Goal: Feedback & Contribution: Leave review/rating

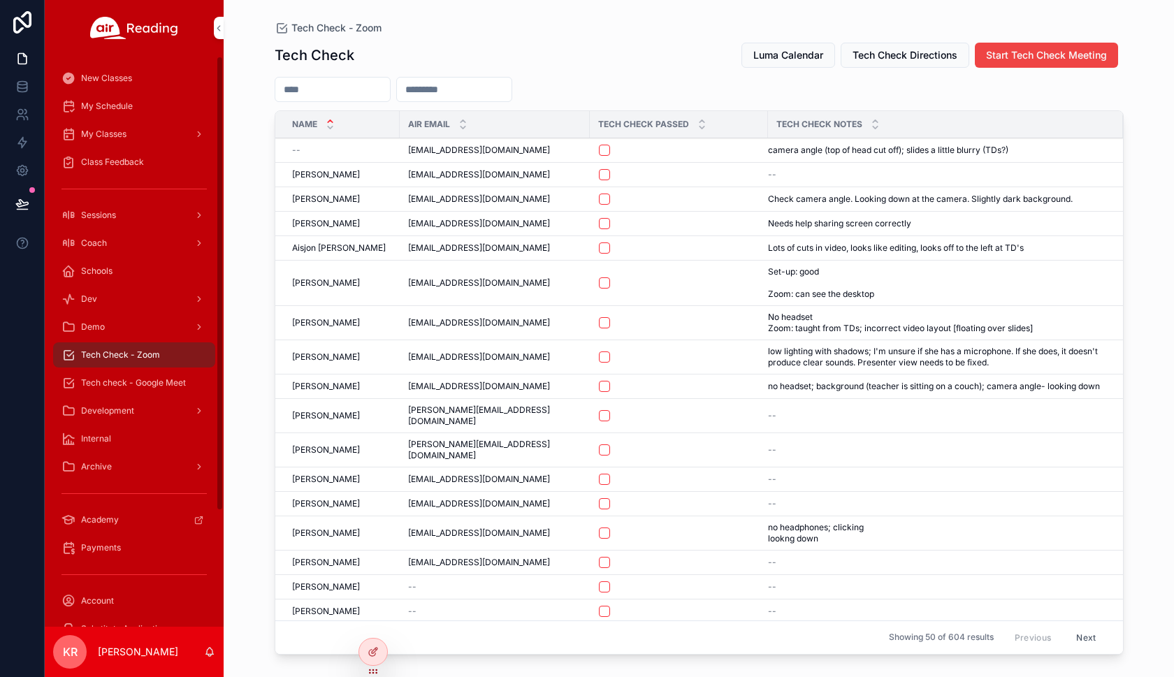
click at [806, 38] on div "Tech Check Luma Calendar Tech Check Directions Start Tech Check Meeting Name Ai…" at bounding box center [699, 347] width 849 height 627
click at [796, 50] on span "Luma Calendar" at bounding box center [788, 55] width 70 height 14
click at [143, 378] on span "Tech check - Google Meet" at bounding box center [133, 382] width 105 height 11
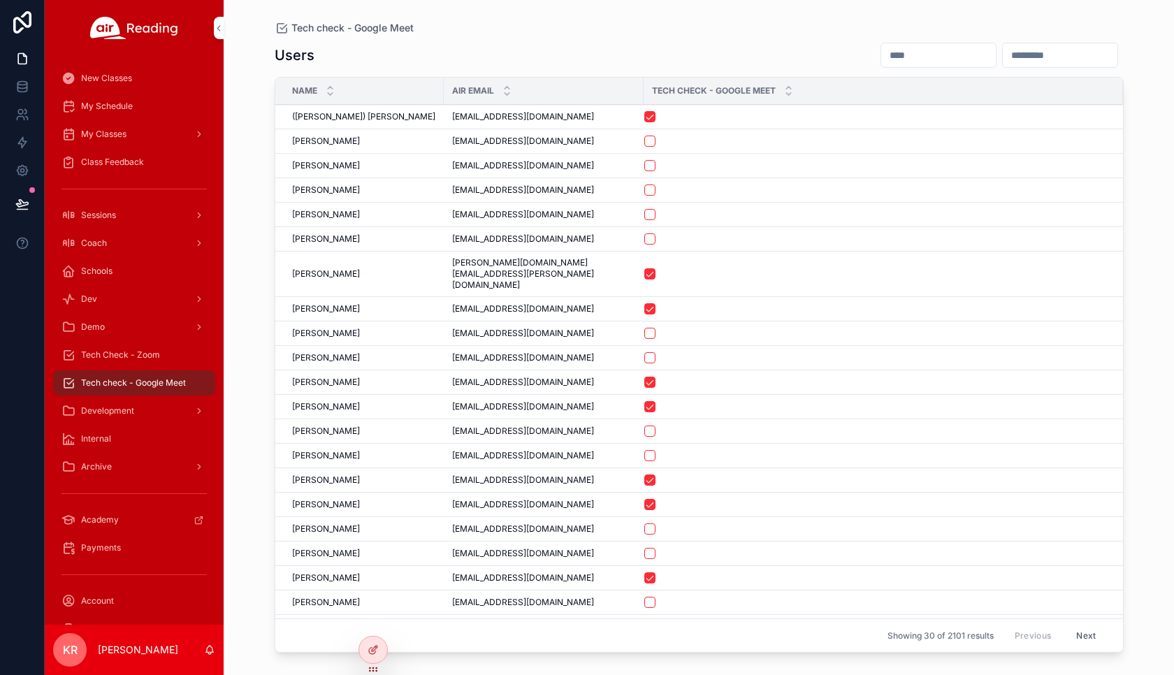
drag, startPoint x: 851, startPoint y: 57, endPoint x: 838, endPoint y: 59, distance: 13.4
click at [881, 57] on input "scrollable content" at bounding box center [938, 55] width 115 height 20
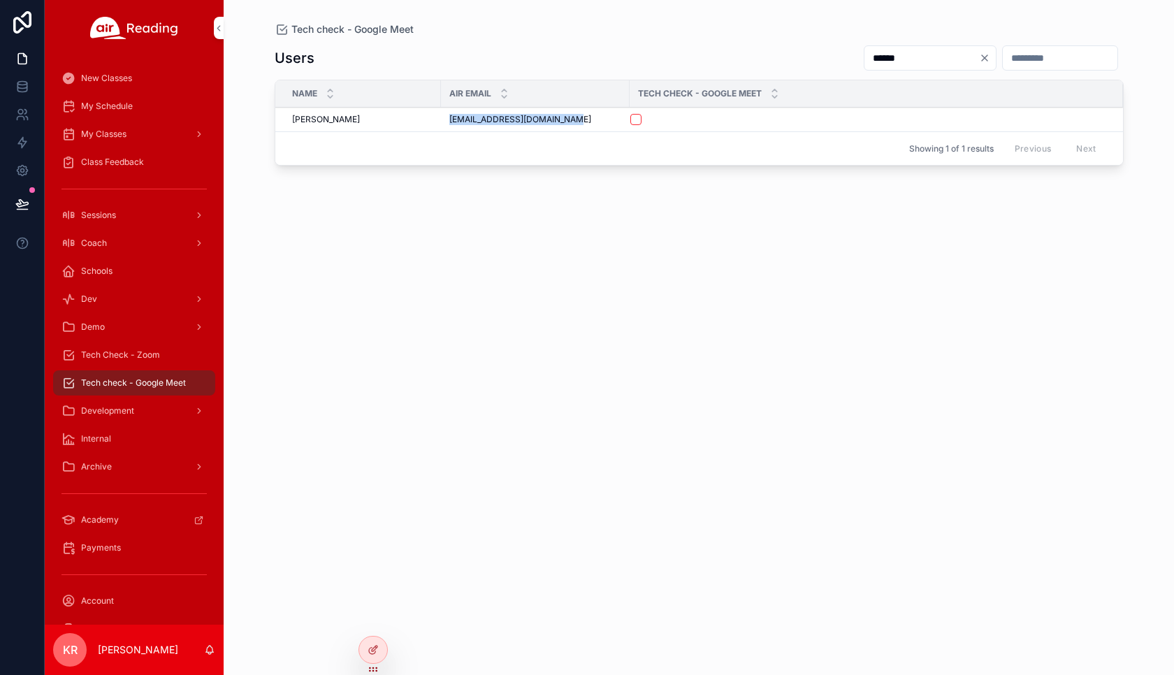
drag, startPoint x: 562, startPoint y: 123, endPoint x: 446, endPoint y: 124, distance: 116.0
click at [446, 124] on td "teacher.leahfran@gmail.com teacher.leahfran@gmail.com" at bounding box center [535, 120] width 189 height 24
copy span "teacher.leahfran@gmail.com"
click at [864, 63] on input "******" at bounding box center [921, 58] width 115 height 20
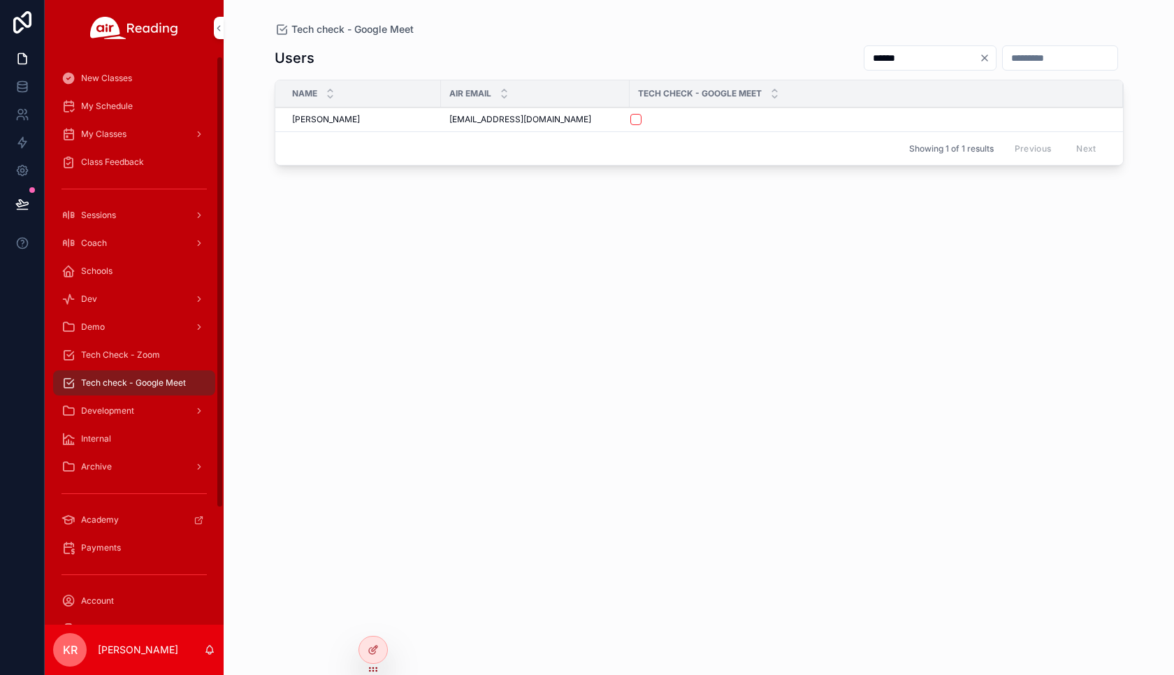
click at [864, 63] on input "******" at bounding box center [921, 58] width 115 height 20
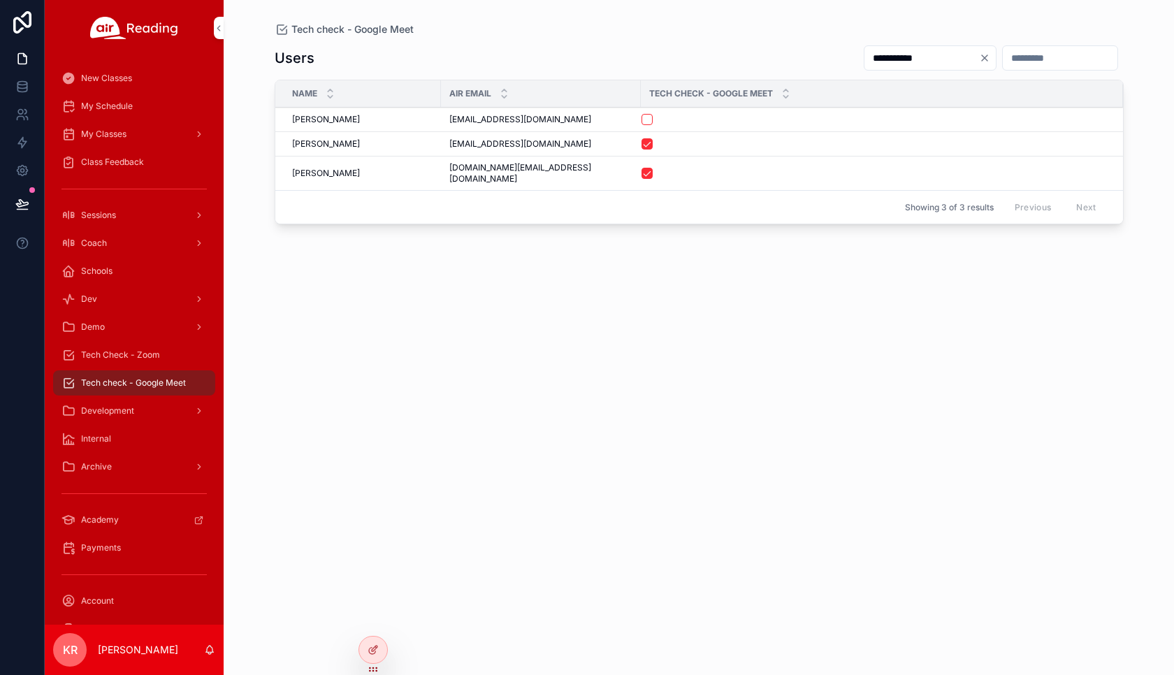
drag, startPoint x: 588, startPoint y: 142, endPoint x: 451, endPoint y: 150, distance: 137.2
click at [451, 150] on td "stephaniehoward0902@gmail.com stephaniehoward0902@gmail.com" at bounding box center [541, 144] width 200 height 24
copy span "stephaniehoward0902@gmail.com"
click at [864, 57] on input "**********" at bounding box center [921, 58] width 115 height 20
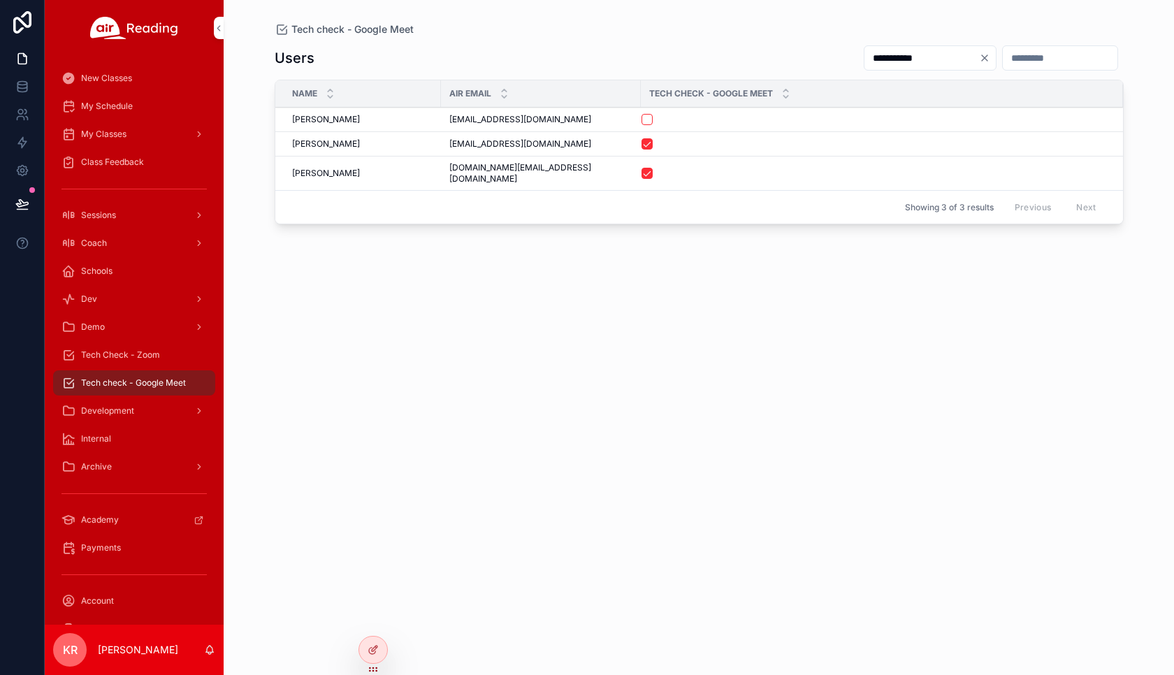
click at [864, 57] on input "**********" at bounding box center [921, 58] width 115 height 20
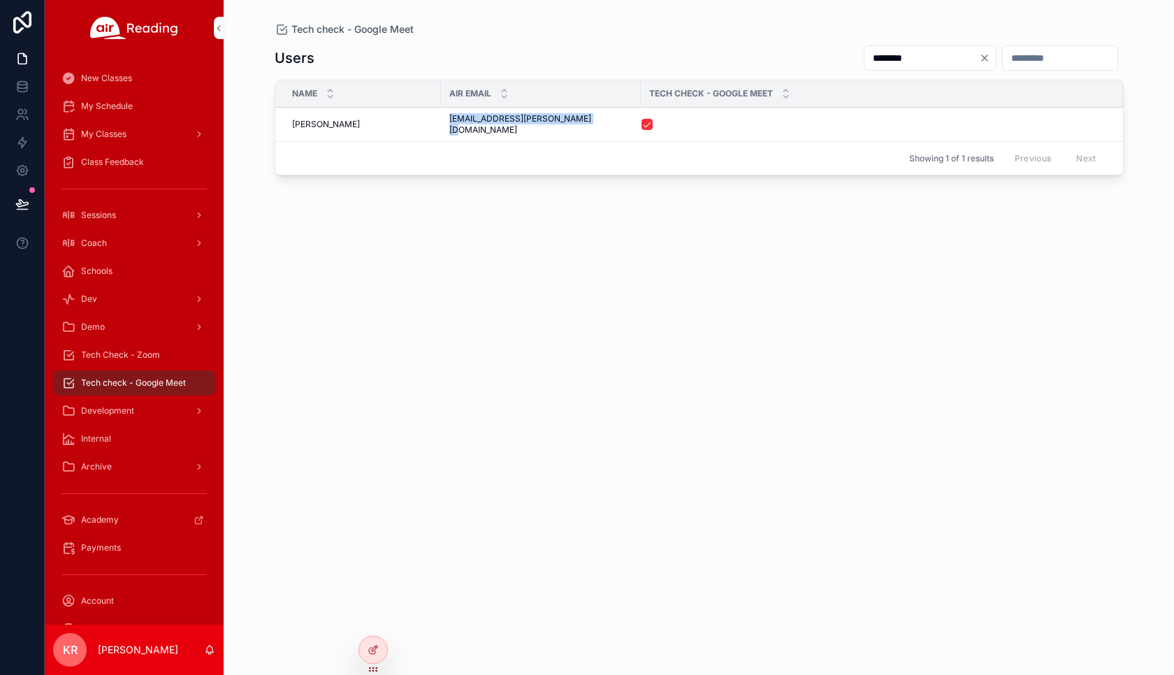
drag, startPoint x: 588, startPoint y: 124, endPoint x: 451, endPoint y: 129, distance: 137.0
click at [451, 129] on td "shelby.mcclenny.2014@gmail.com shelby.mcclenny.2014@gmail.com" at bounding box center [541, 125] width 200 height 34
copy span "shelby.mcclenny.2014@gmail.com"
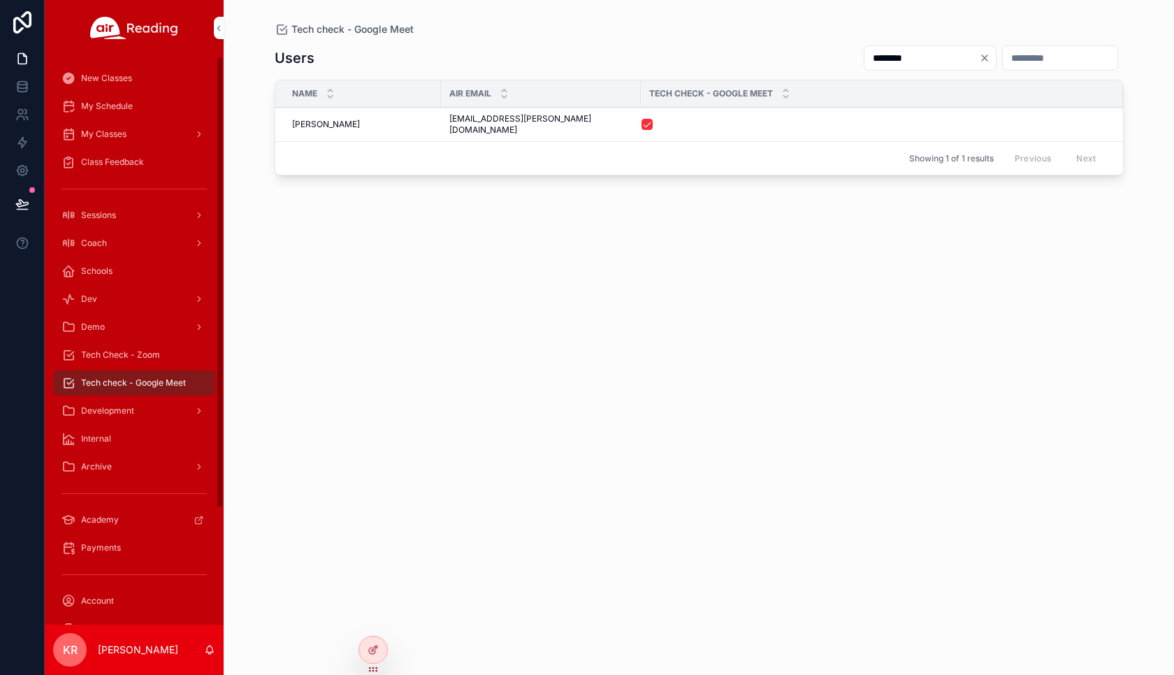
click at [864, 60] on input "********" at bounding box center [921, 58] width 115 height 20
click at [864, 61] on input "********" at bounding box center [921, 58] width 115 height 20
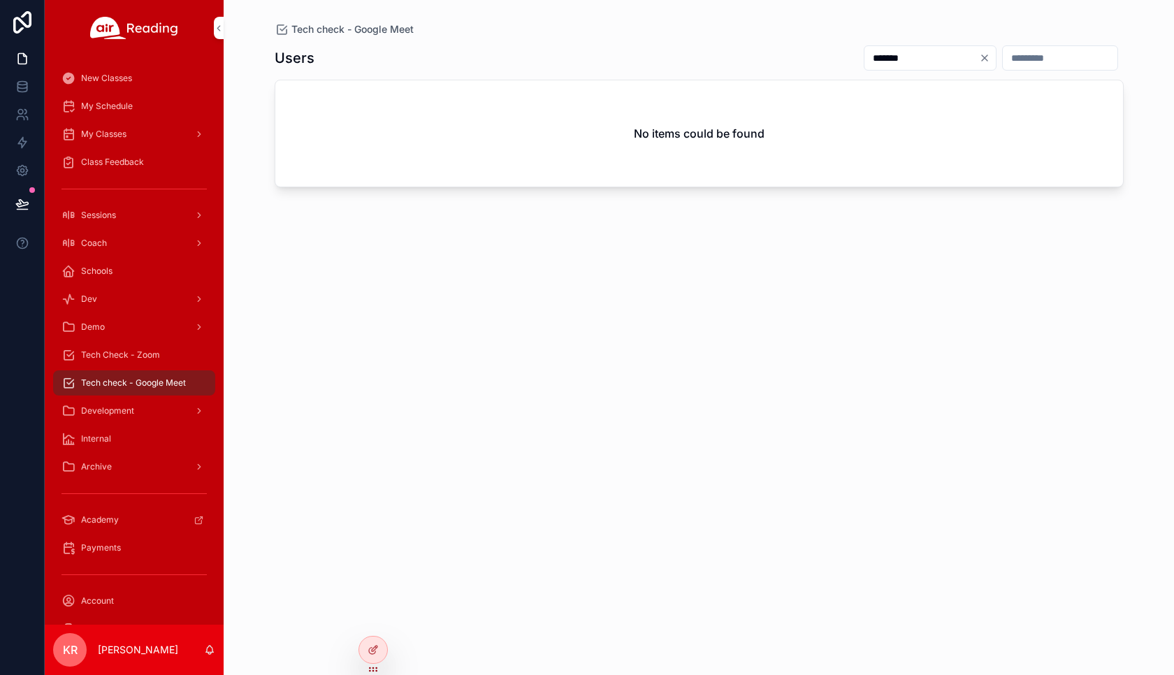
type input "*******"
click at [982, 57] on icon "Clear" at bounding box center [985, 58] width 6 height 6
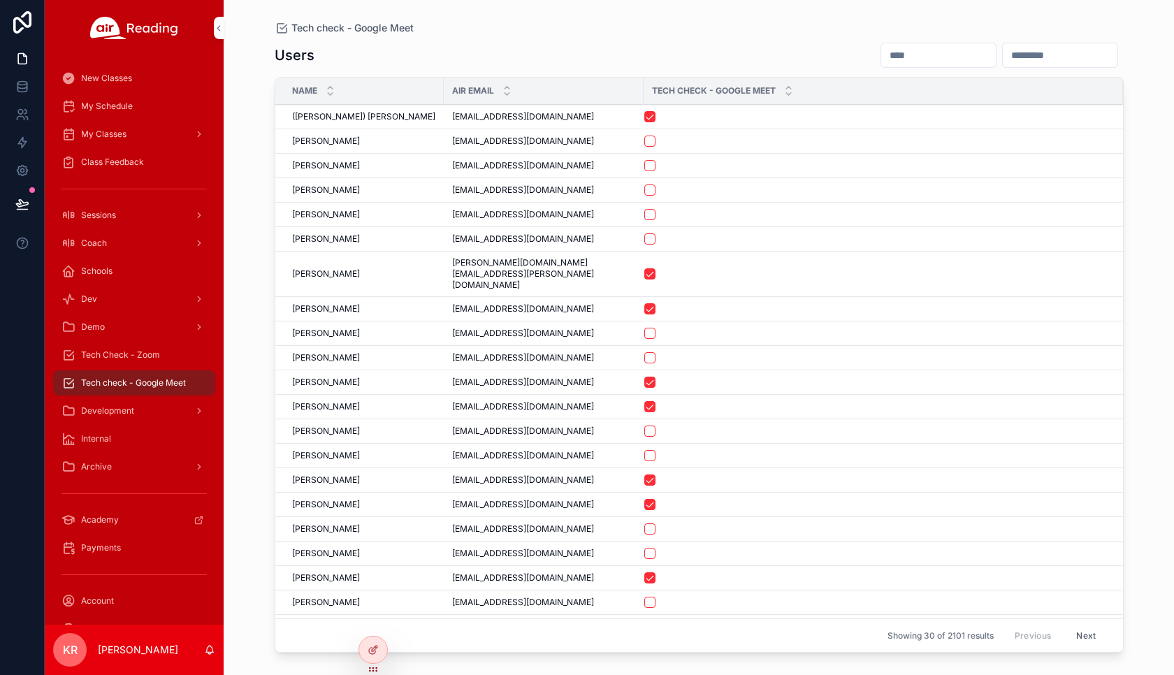
drag, startPoint x: 988, startPoint y: 59, endPoint x: 994, endPoint y: 63, distance: 7.6
click at [1003, 59] on input "scrollable content" at bounding box center [1060, 55] width 115 height 20
click at [1009, 48] on input "scrollable content" at bounding box center [1060, 55] width 115 height 20
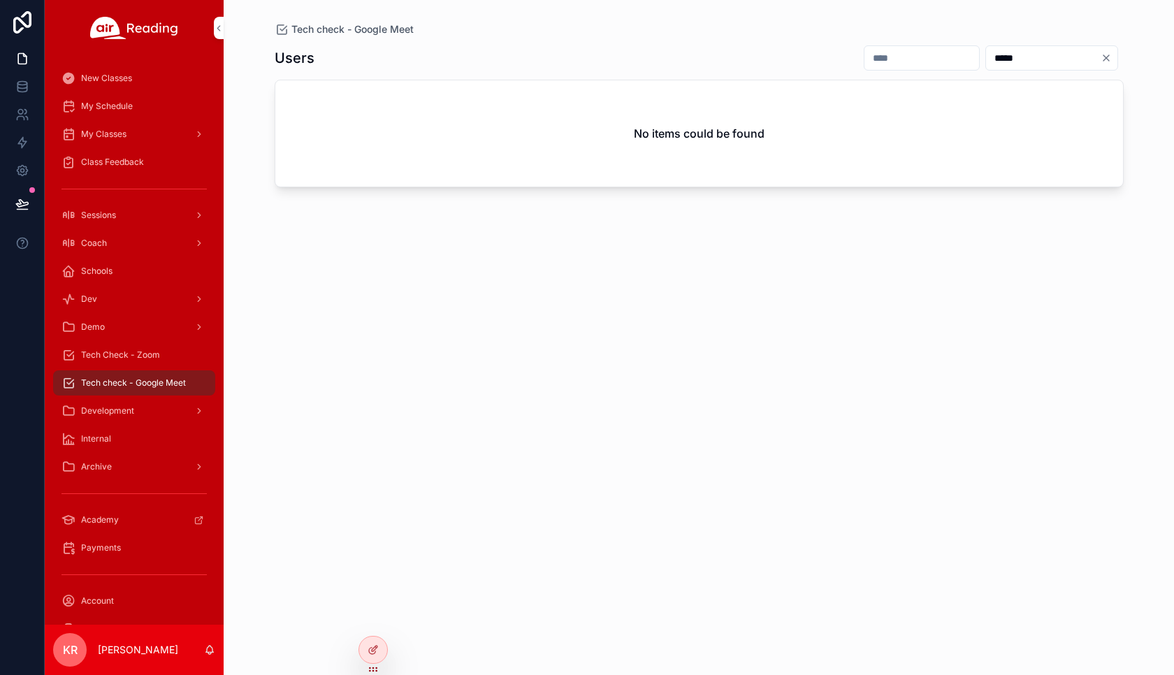
type input "*****"
click at [1110, 55] on icon "Clear" at bounding box center [1106, 57] width 11 height 11
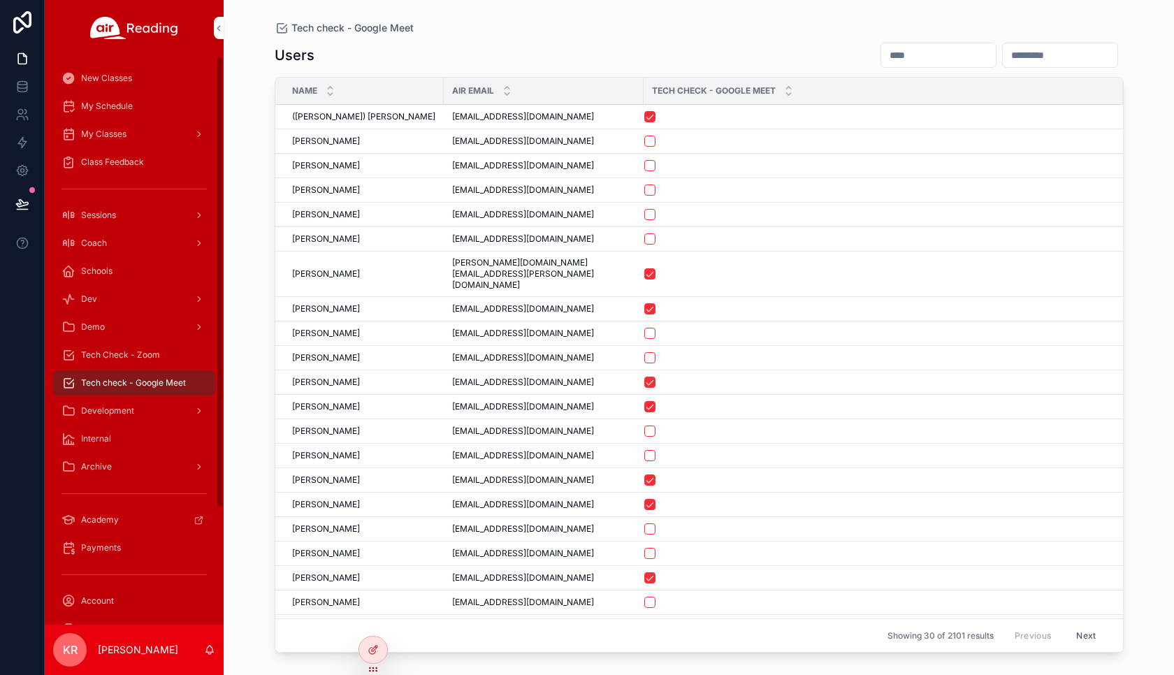
click at [146, 357] on span "Tech Check - Zoom" at bounding box center [120, 354] width 79 height 11
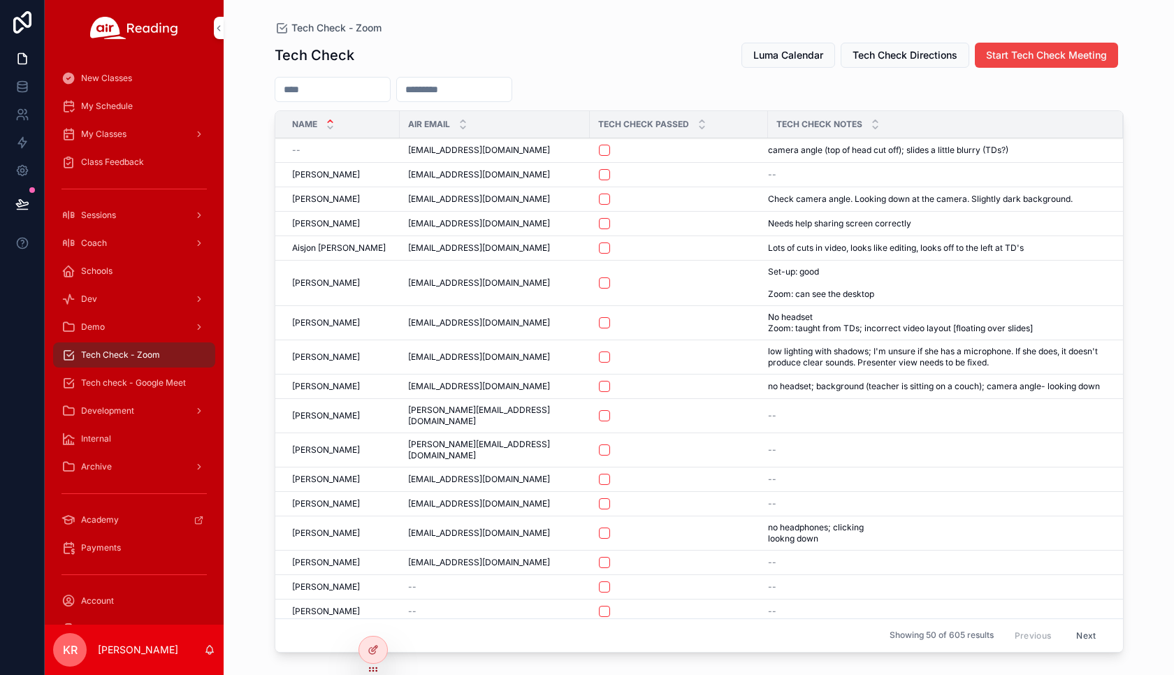
drag, startPoint x: 370, startPoint y: 87, endPoint x: 384, endPoint y: 79, distance: 16.0
click at [382, 80] on input "scrollable content" at bounding box center [332, 90] width 115 height 20
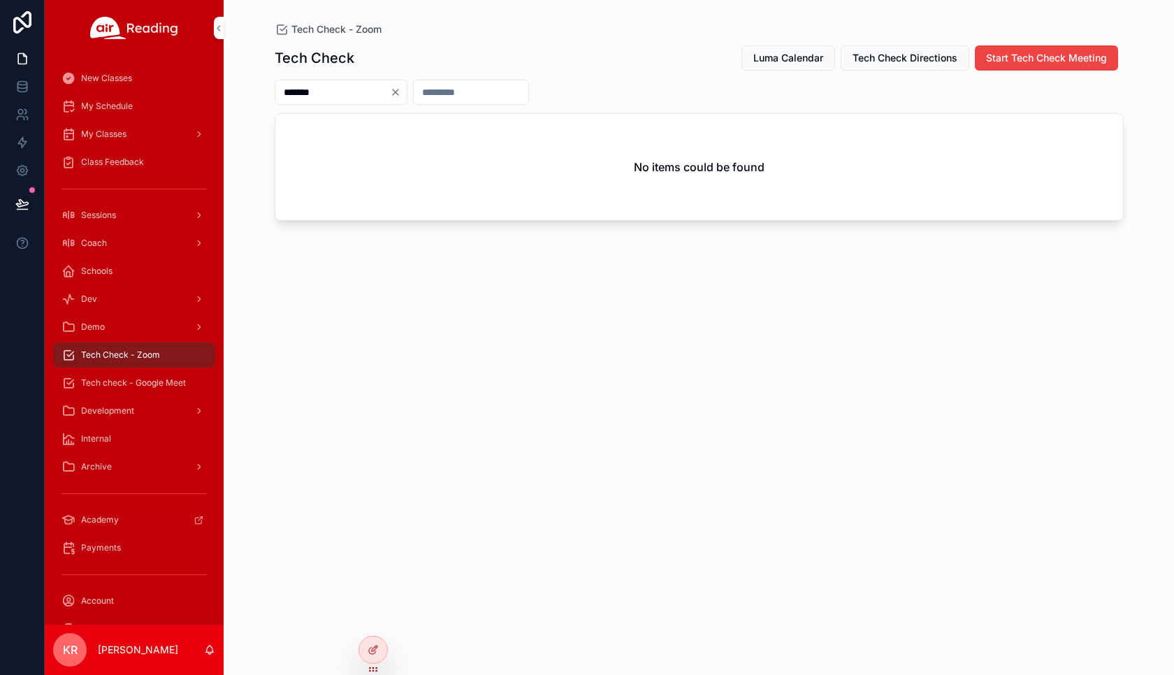
type input "*******"
drag, startPoint x: 433, startPoint y: 89, endPoint x: 426, endPoint y: 99, distance: 12.0
click at [401, 89] on icon "Clear" at bounding box center [395, 92] width 11 height 11
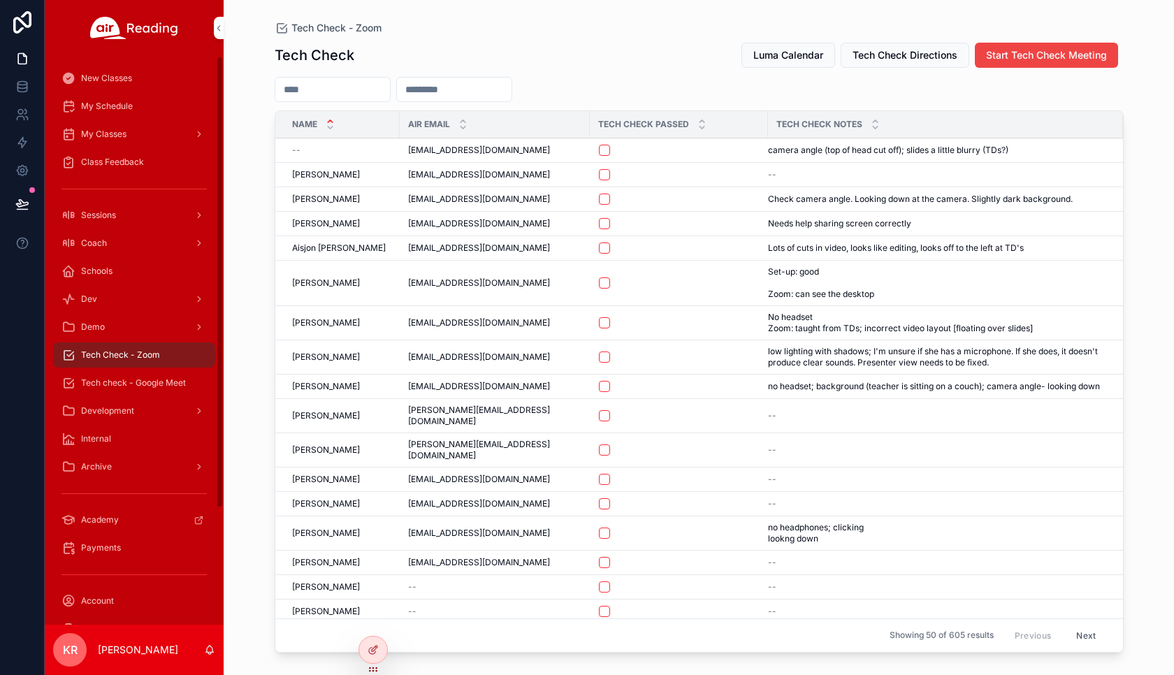
click at [147, 389] on div "Tech check - Google Meet" at bounding box center [133, 383] width 145 height 22
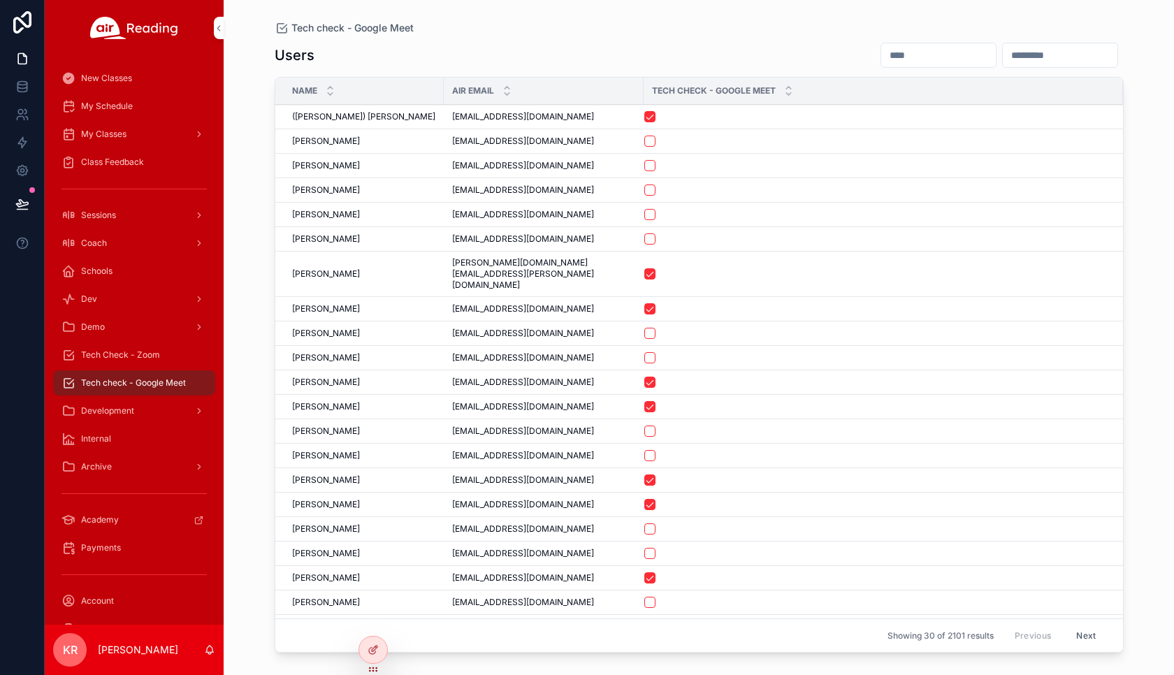
click at [881, 56] on input "scrollable content" at bounding box center [938, 55] width 115 height 20
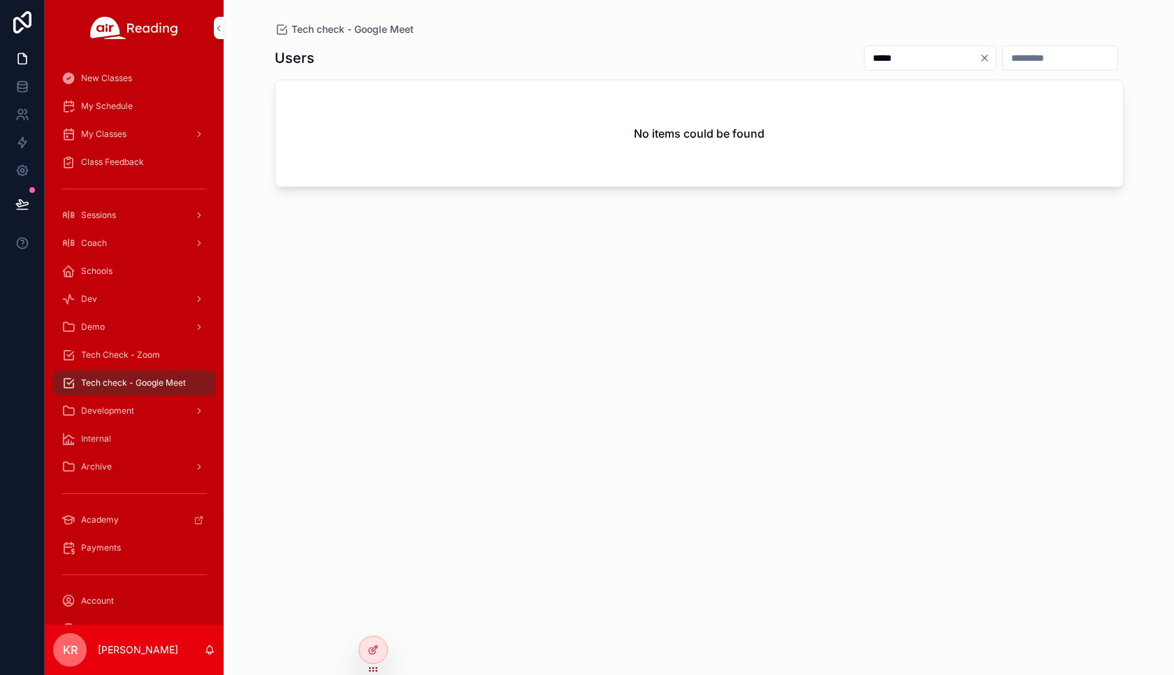
type input "*****"
click at [979, 57] on icon "Clear" at bounding box center [984, 57] width 11 height 11
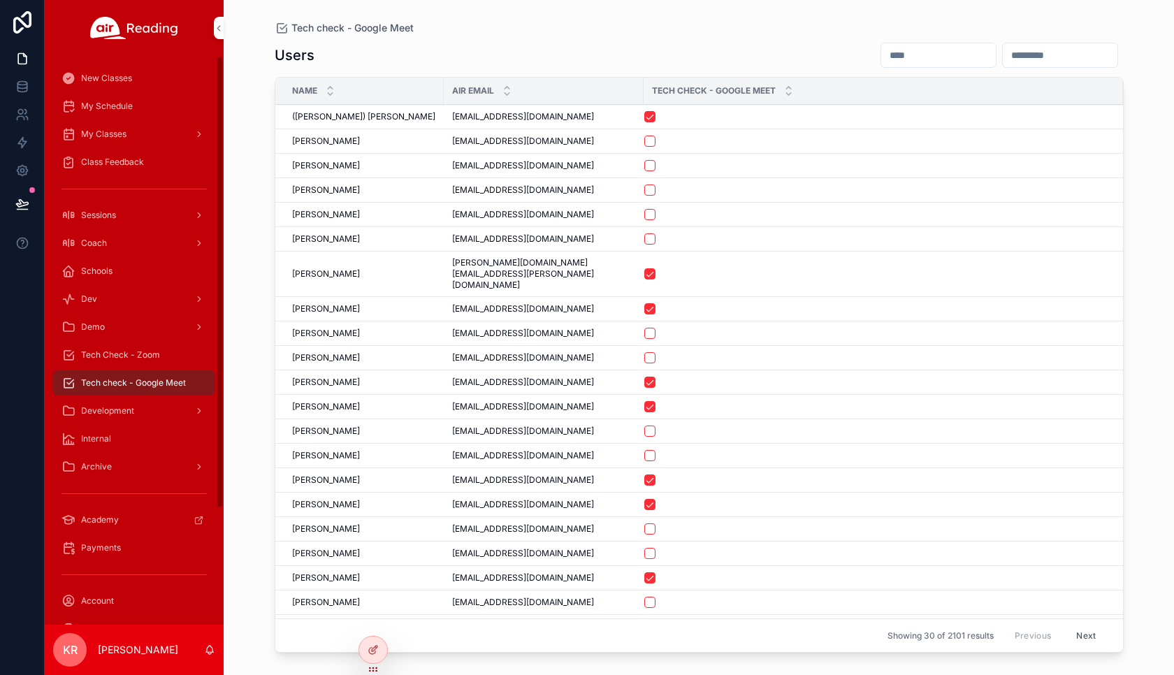
click at [147, 359] on span "Tech Check - Zoom" at bounding box center [120, 354] width 79 height 11
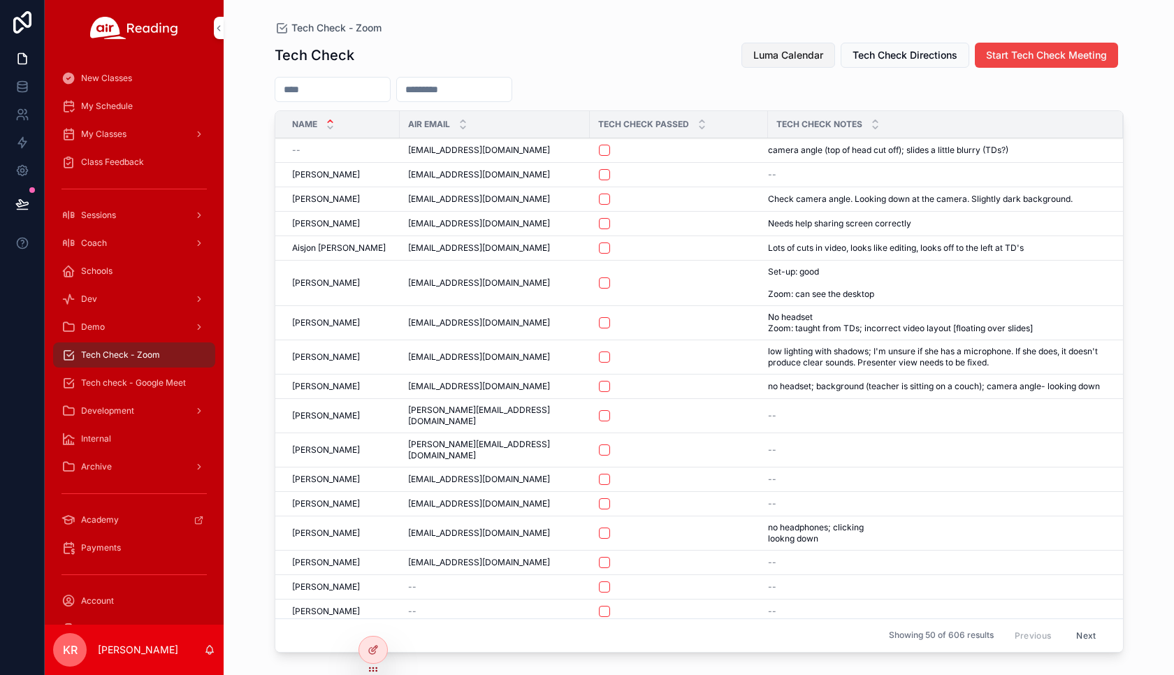
click at [772, 58] on span "Luma Calendar" at bounding box center [788, 55] width 70 height 14
click at [137, 132] on div "My Classes" at bounding box center [133, 134] width 145 height 22
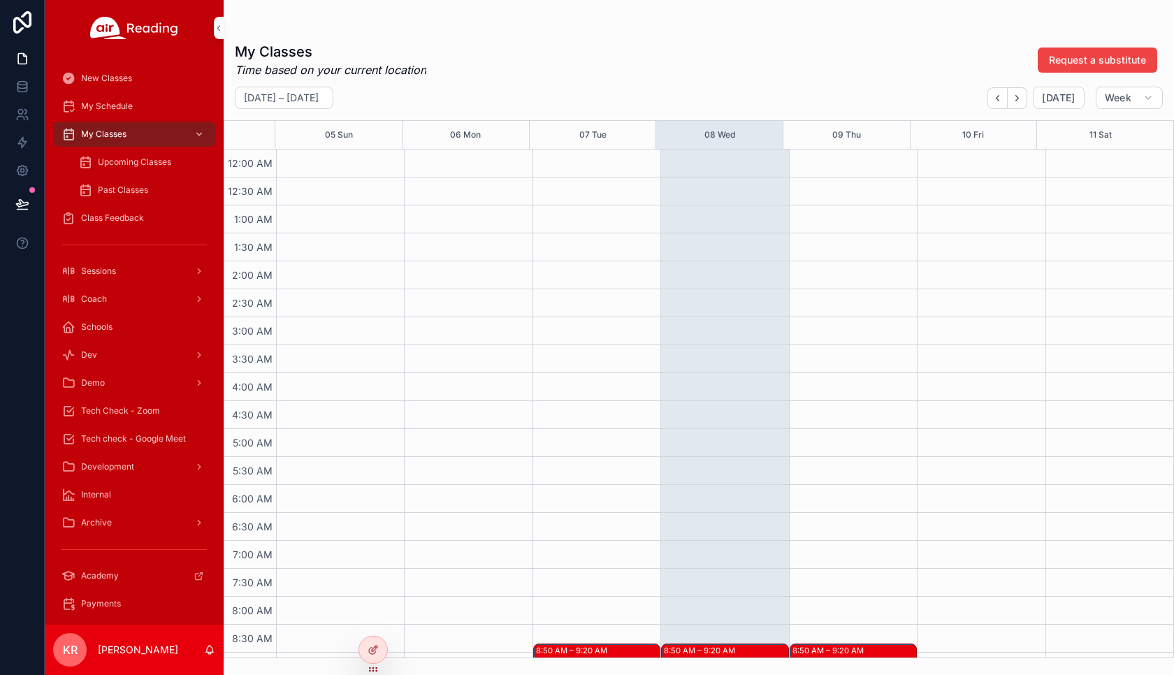
click at [138, 161] on span "Upcoming Classes" at bounding box center [134, 162] width 73 height 11
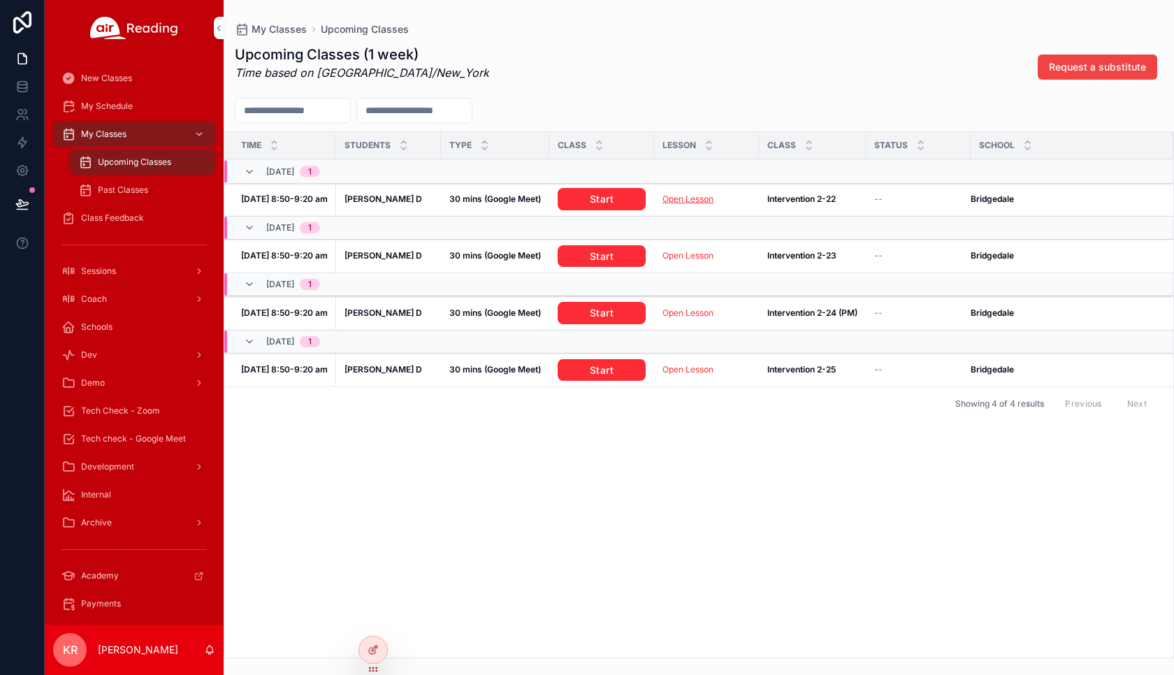
click at [686, 202] on link "Open Lesson" at bounding box center [687, 199] width 51 height 10
click at [375, 622] on icon at bounding box center [372, 622] width 6 height 3
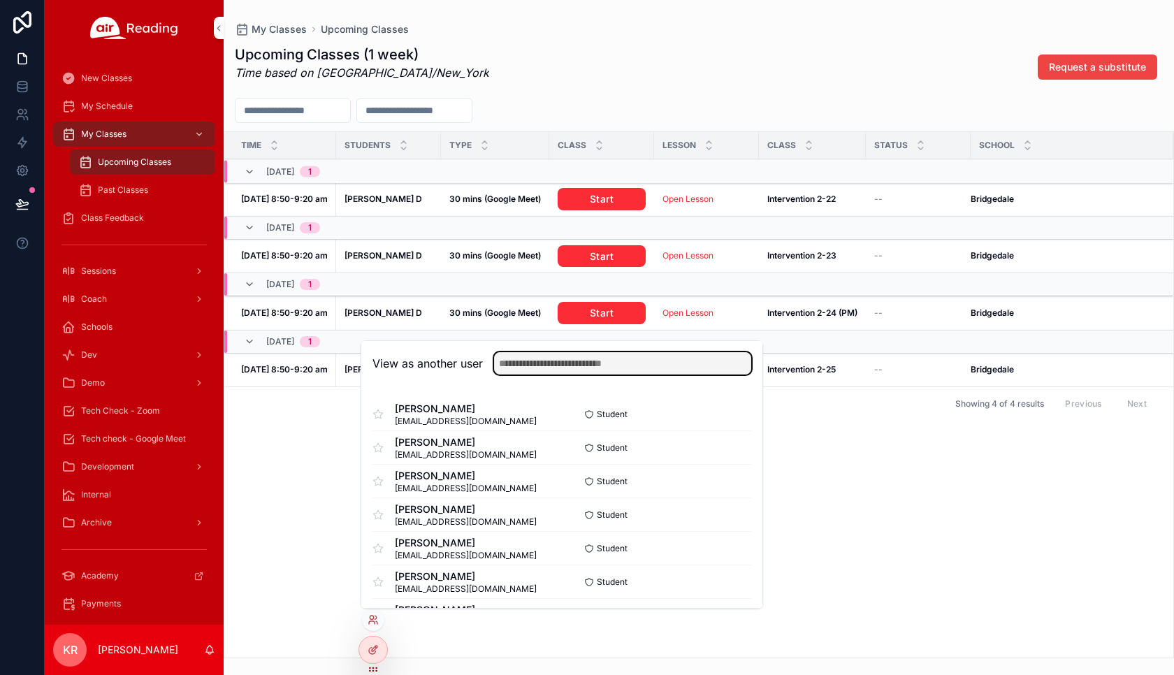
click at [604, 365] on input "text" at bounding box center [622, 363] width 257 height 22
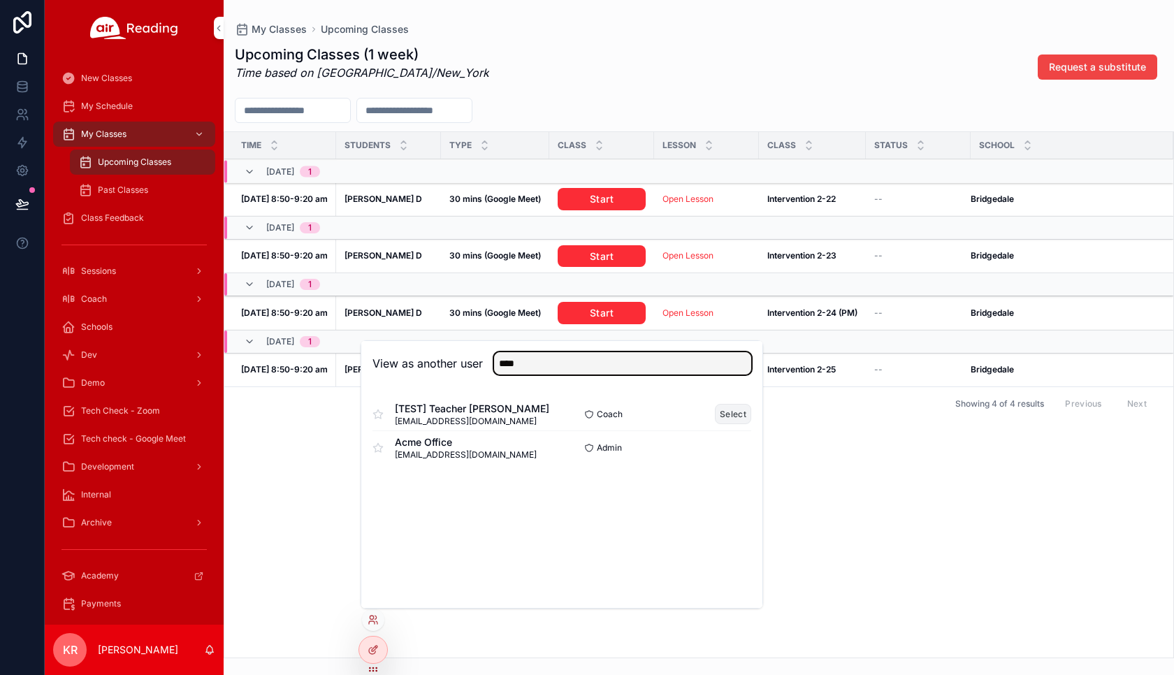
type input "****"
click at [739, 413] on button "Select" at bounding box center [733, 414] width 36 height 20
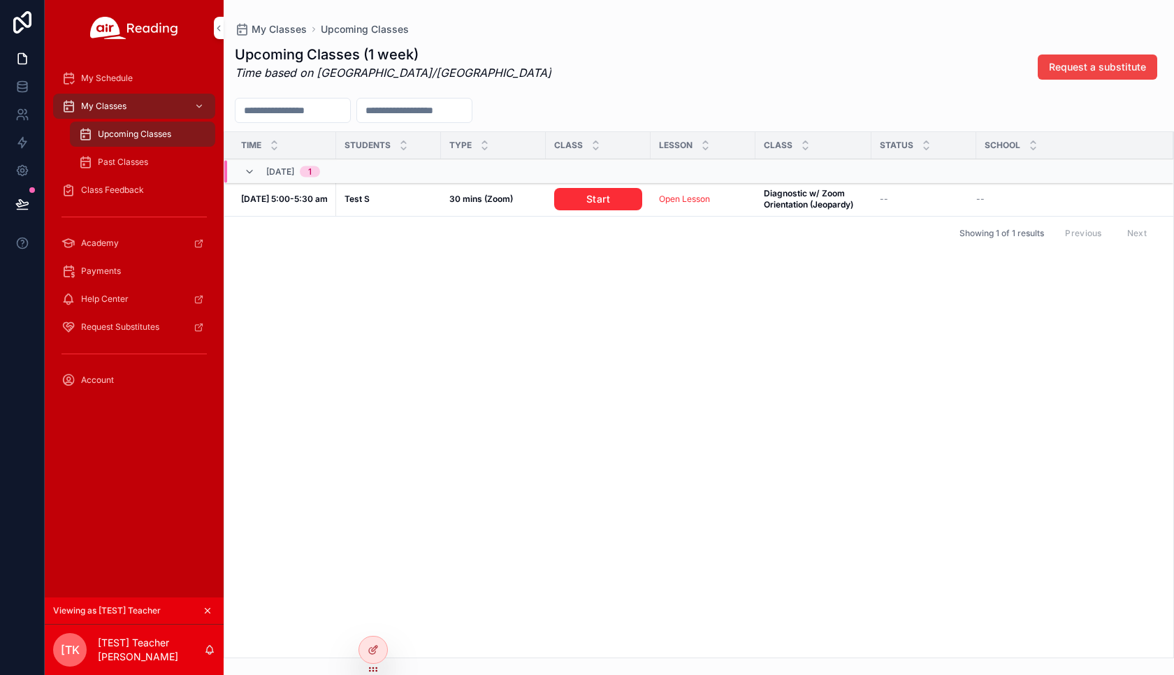
click at [113, 196] on div "Class Feedback" at bounding box center [133, 190] width 145 height 22
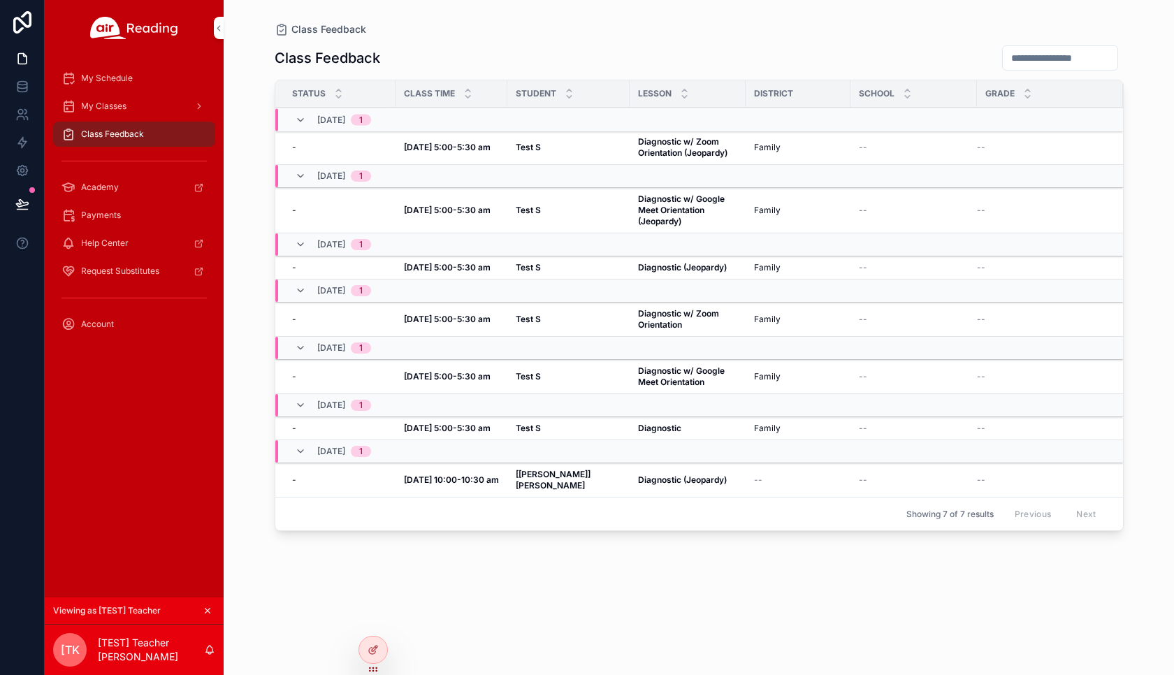
click at [649, 429] on strong "Diagnostic" at bounding box center [659, 428] width 43 height 10
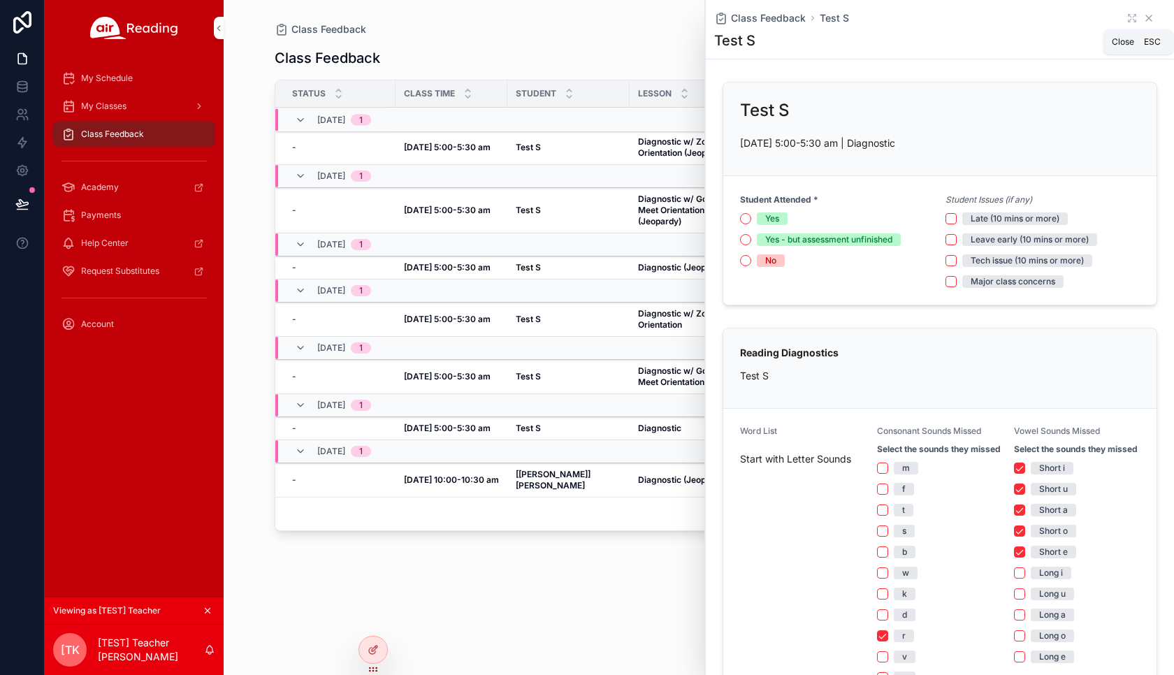
click at [1143, 18] on icon "scrollable content" at bounding box center [1148, 18] width 11 height 11
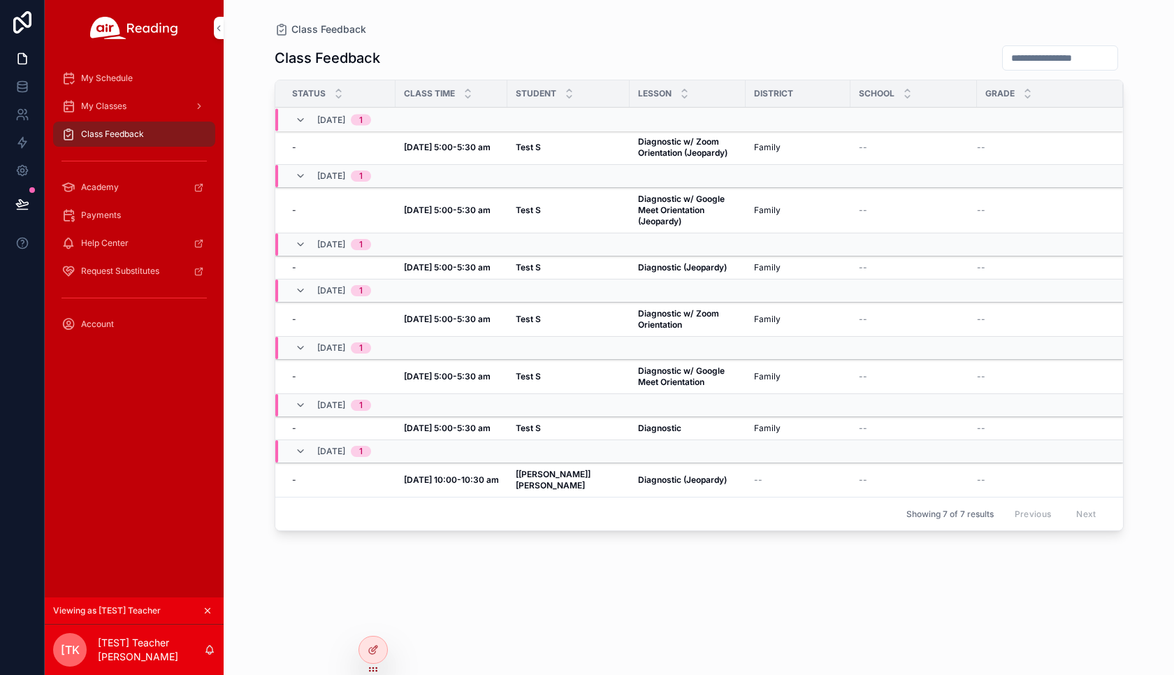
click at [658, 270] on strong "Diagnostic (Jeopardy)" at bounding box center [682, 267] width 89 height 10
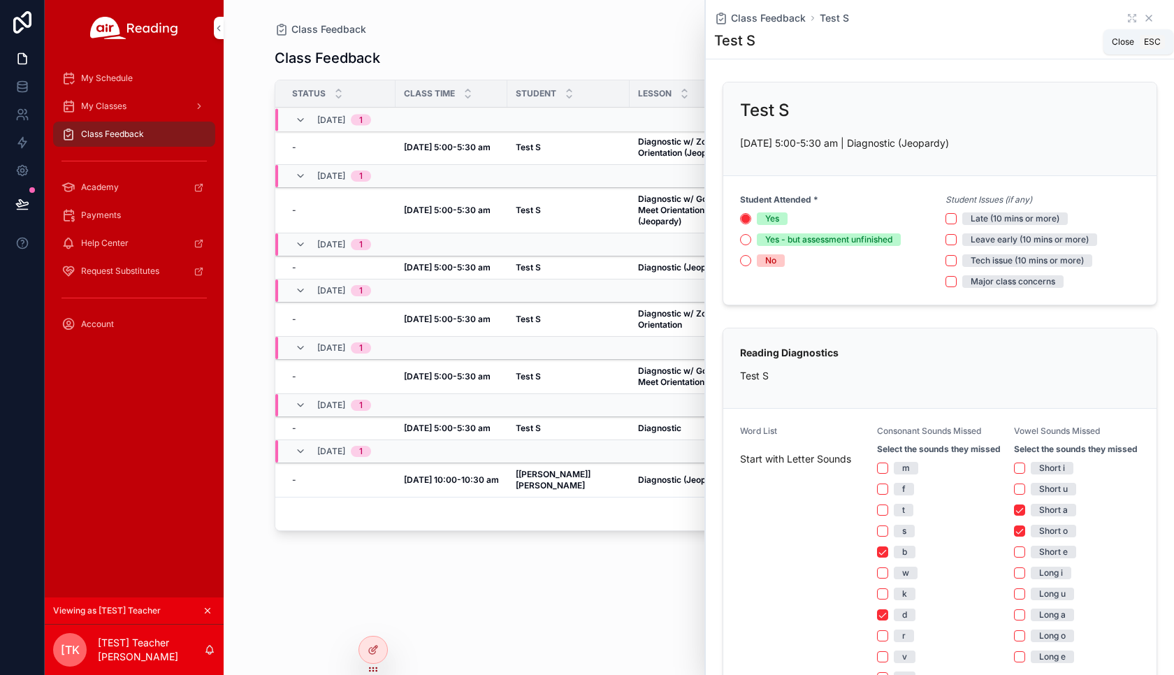
click at [1143, 22] on icon "scrollable content" at bounding box center [1148, 18] width 11 height 11
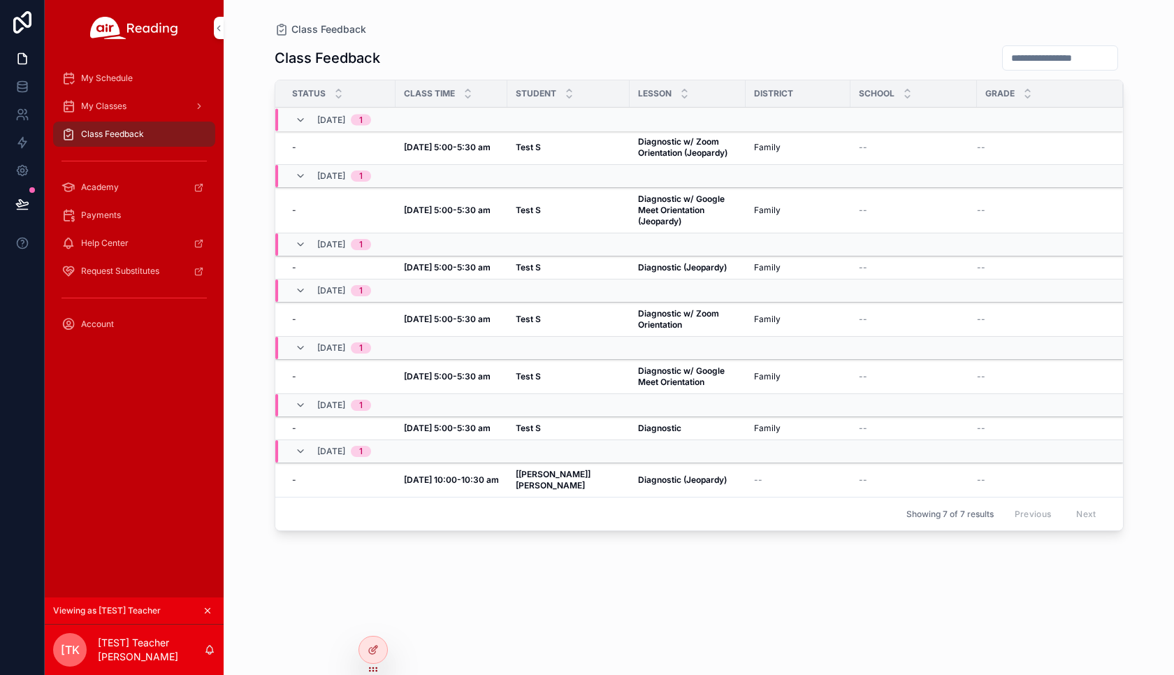
click at [669, 153] on strong "Diagnostic w/ Zoom Orientation (Jeopardy)" at bounding box center [682, 147] width 89 height 22
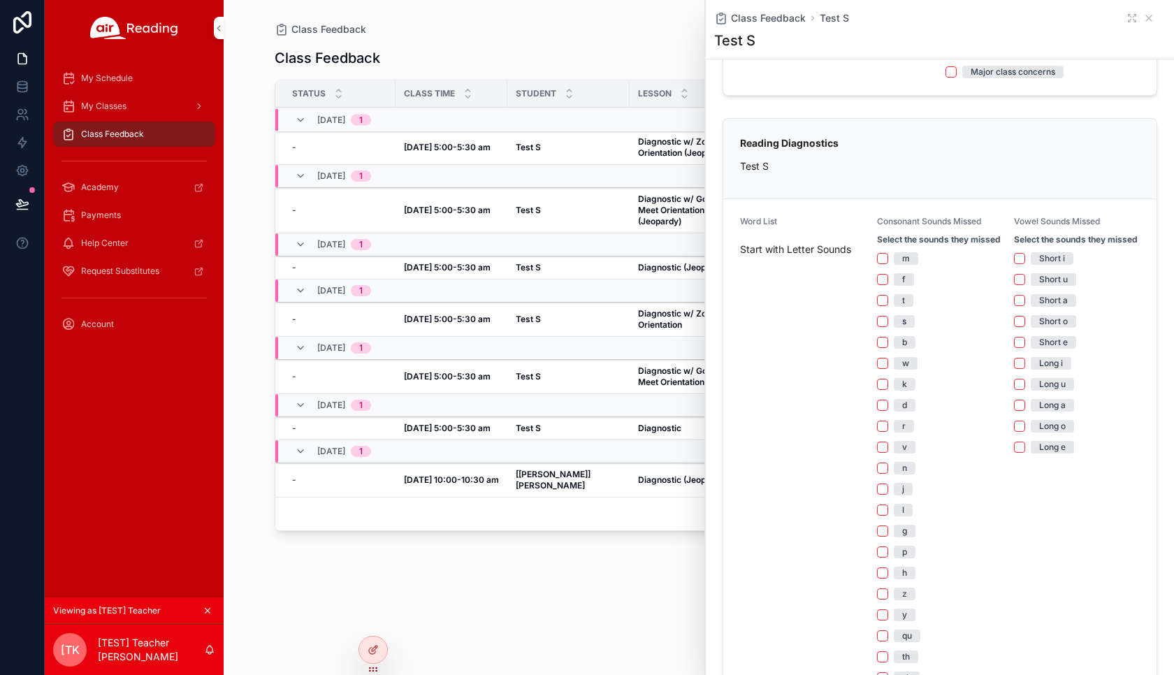
scroll to position [70, 0]
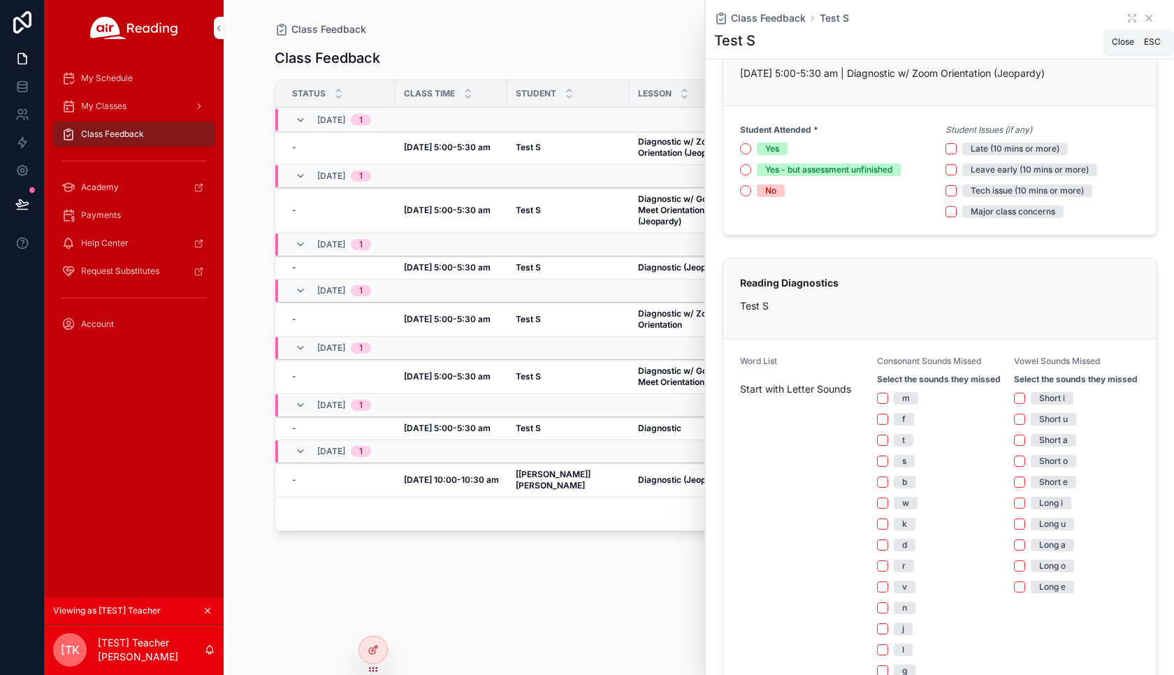
click at [1143, 21] on icon "scrollable content" at bounding box center [1148, 18] width 11 height 11
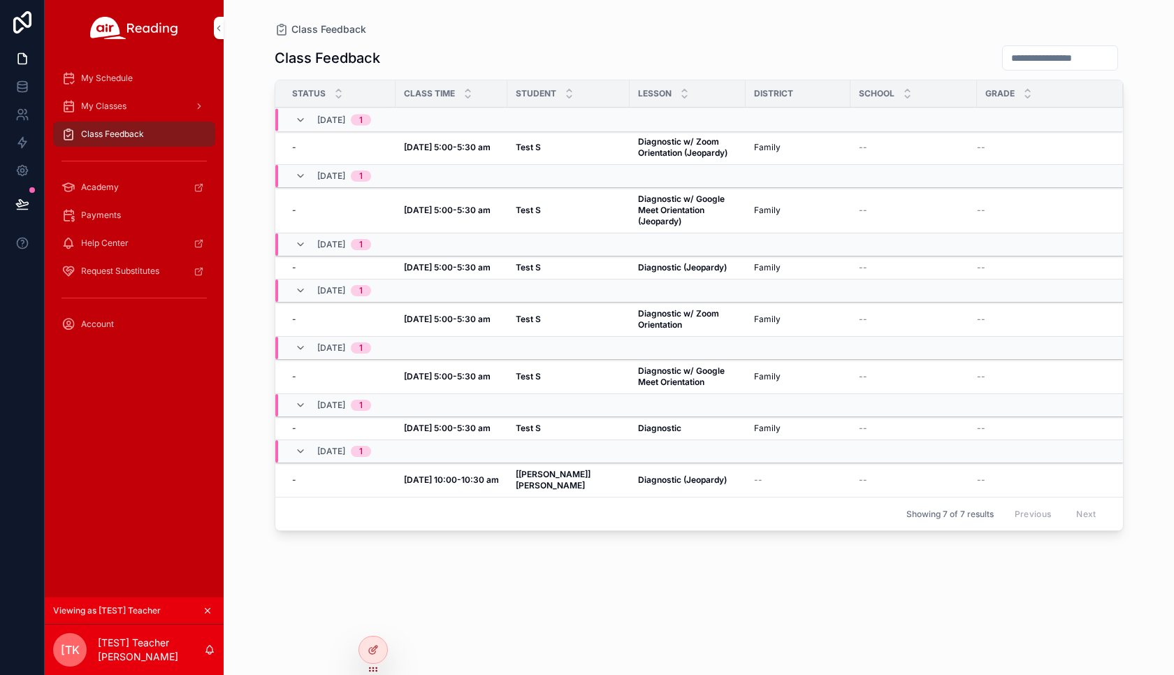
click at [666, 270] on strong "Diagnostic (Jeopardy)" at bounding box center [682, 267] width 89 height 10
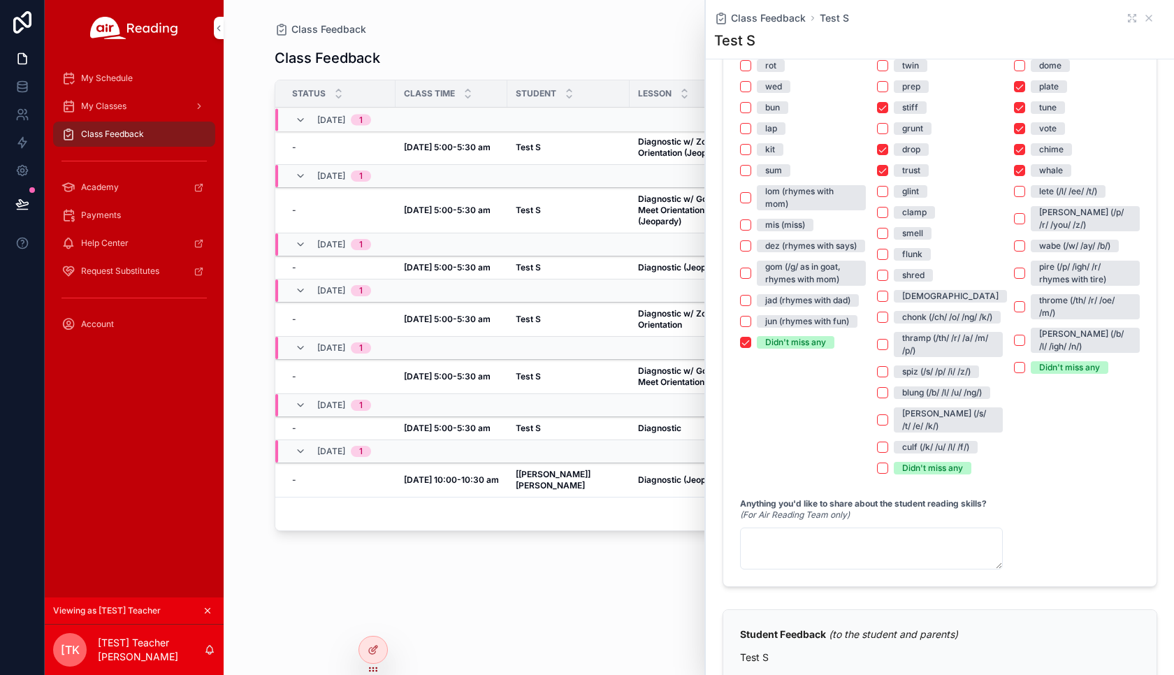
scroll to position [839, 0]
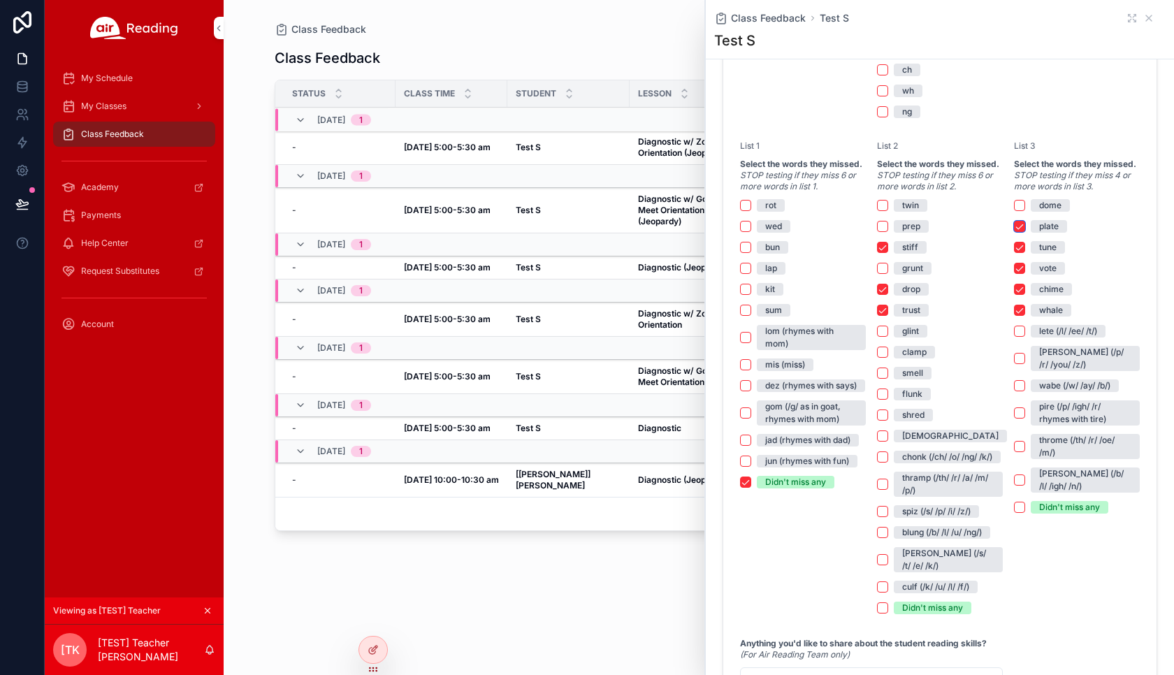
click at [1014, 232] on button "plate" at bounding box center [1019, 226] width 11 height 11
drag, startPoint x: 1009, startPoint y: 263, endPoint x: 1009, endPoint y: 284, distance: 20.3
click at [1014, 265] on div "dome plate tune vote chime whale lete (/l/ /ee/ /t/) pruse (/p/ /r/ /you/ /z/) …" at bounding box center [1077, 356] width 126 height 314
click at [1014, 274] on button "vote" at bounding box center [1019, 268] width 11 height 11
click at [1015, 295] on button "chime" at bounding box center [1019, 289] width 11 height 11
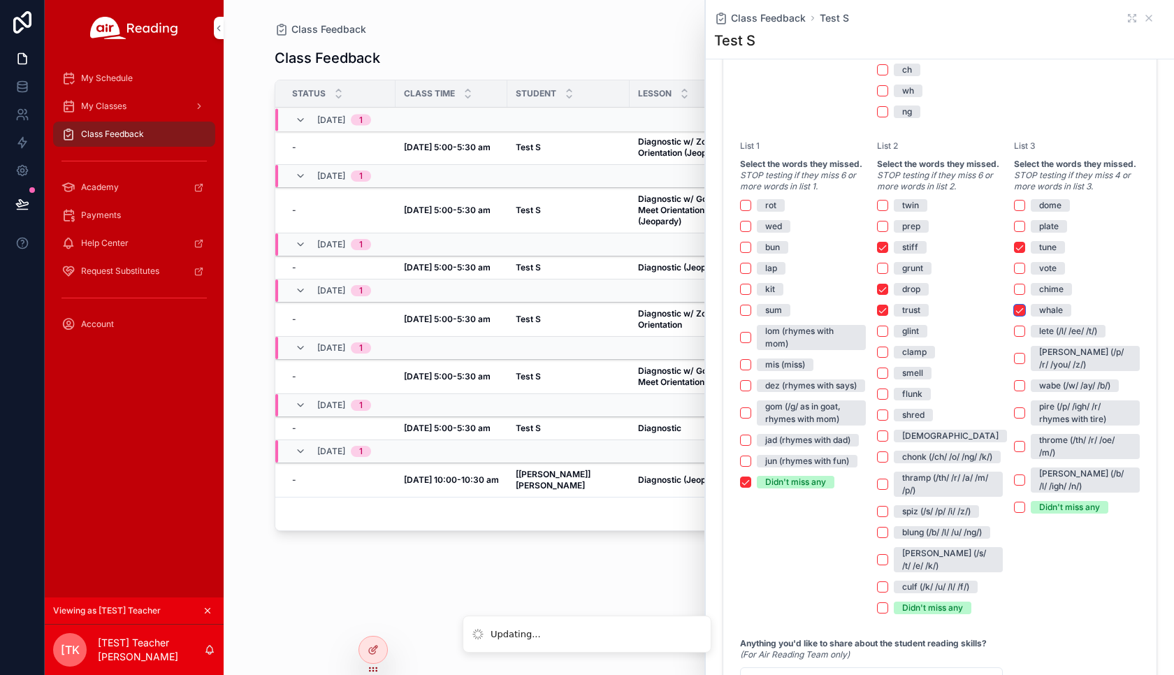
click at [1014, 316] on button "whale" at bounding box center [1019, 310] width 11 height 11
click at [1015, 253] on button "tune" at bounding box center [1019, 247] width 11 height 11
click at [881, 379] on button "smell" at bounding box center [882, 373] width 11 height 11
click at [880, 421] on button "shred" at bounding box center [882, 414] width 11 height 11
click at [880, 490] on button "thramp (/th/ /r/ /a/ /m/ /p/)" at bounding box center [882, 484] width 11 height 11
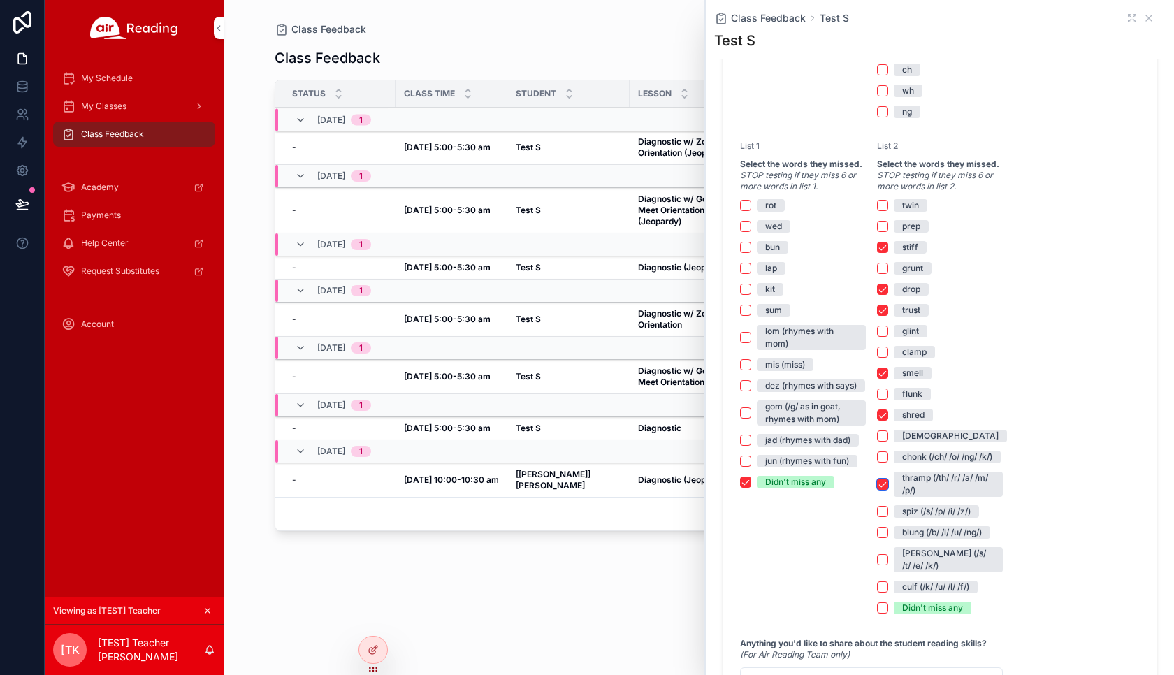
click at [880, 490] on button "thramp (/th/ /r/ /a/ /m/ /p/)" at bounding box center [882, 484] width 11 height 11
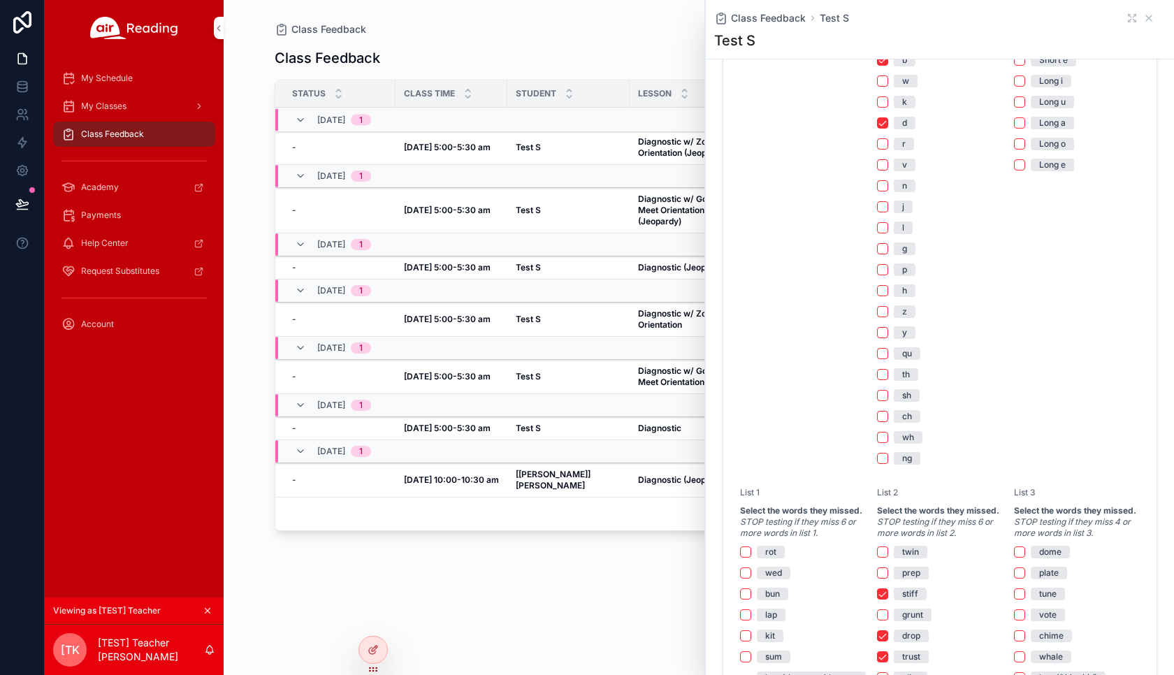
scroll to position [489, 0]
click at [1146, 17] on icon "scrollable content" at bounding box center [1149, 18] width 6 height 6
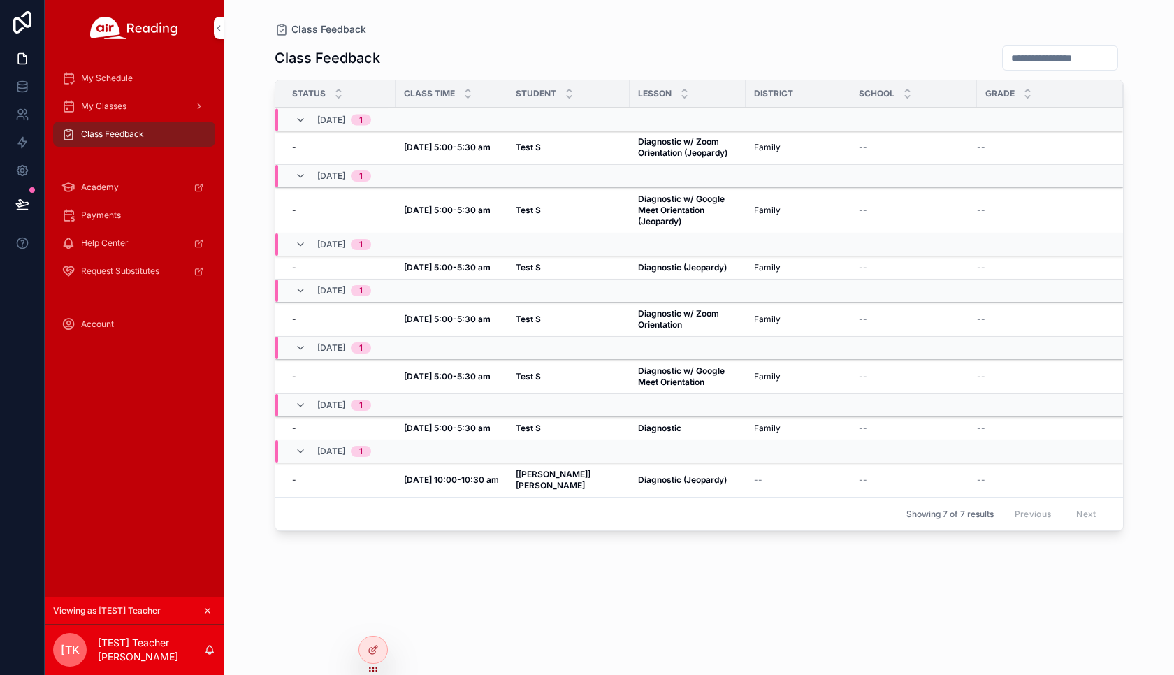
click at [208, 611] on icon "scrollable content" at bounding box center [207, 611] width 5 height 5
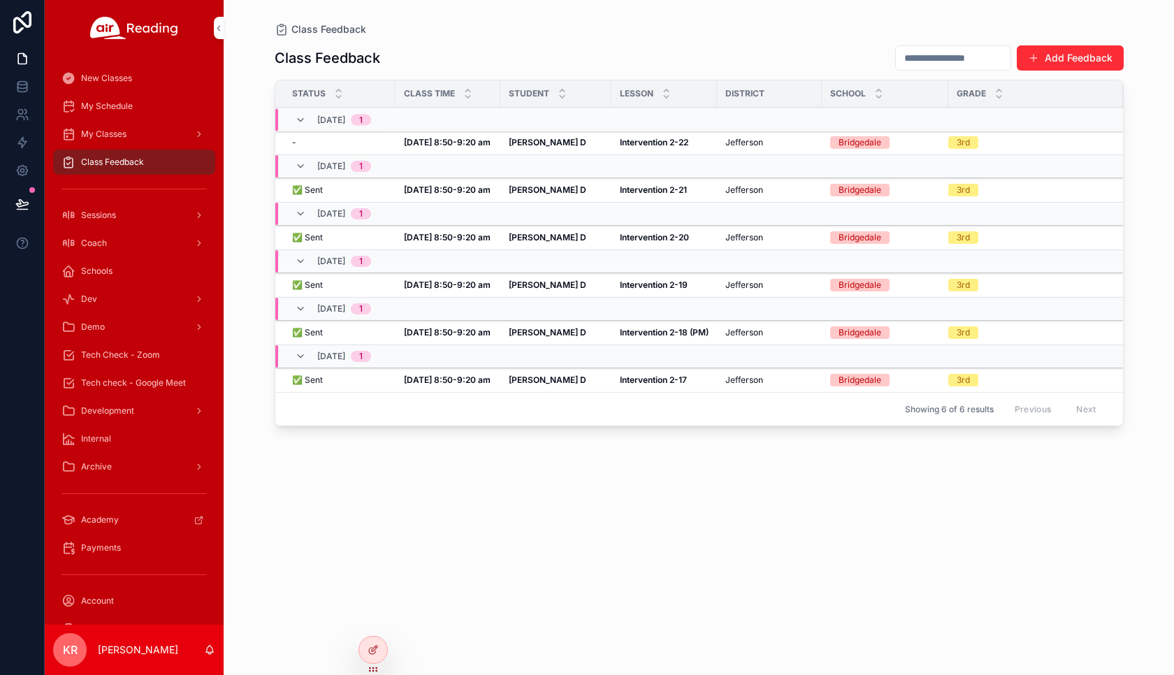
click at [133, 386] on span "Tech check - Google Meet" at bounding box center [133, 382] width 105 height 11
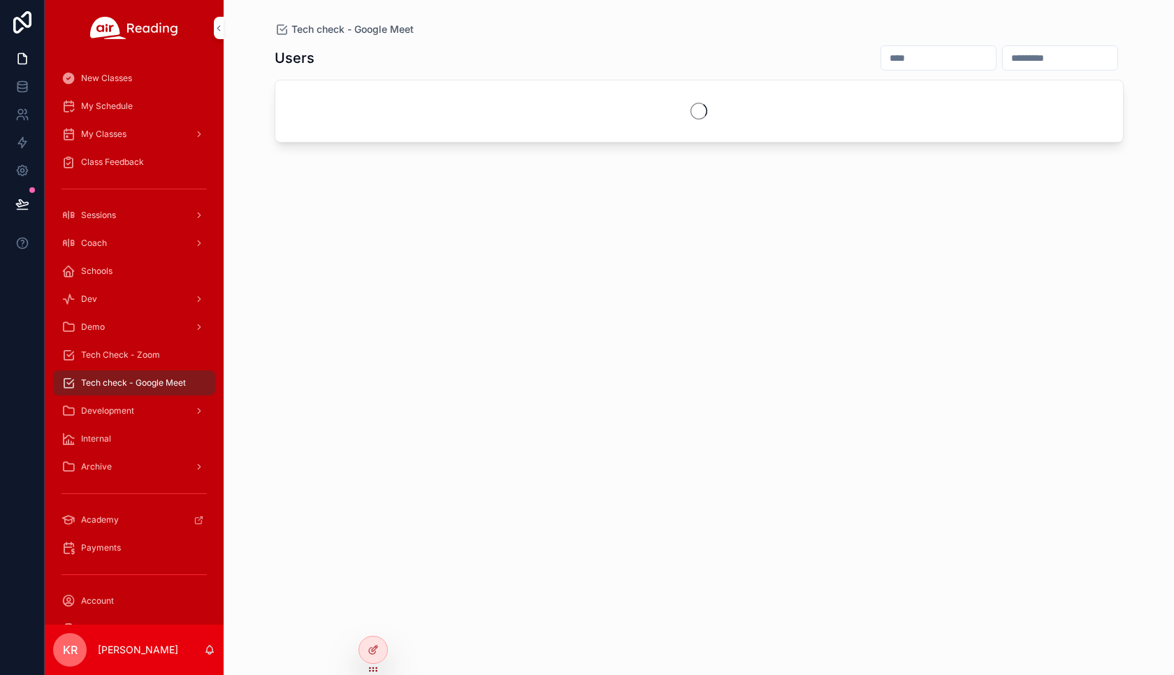
click at [881, 61] on input "scrollable content" at bounding box center [938, 58] width 115 height 20
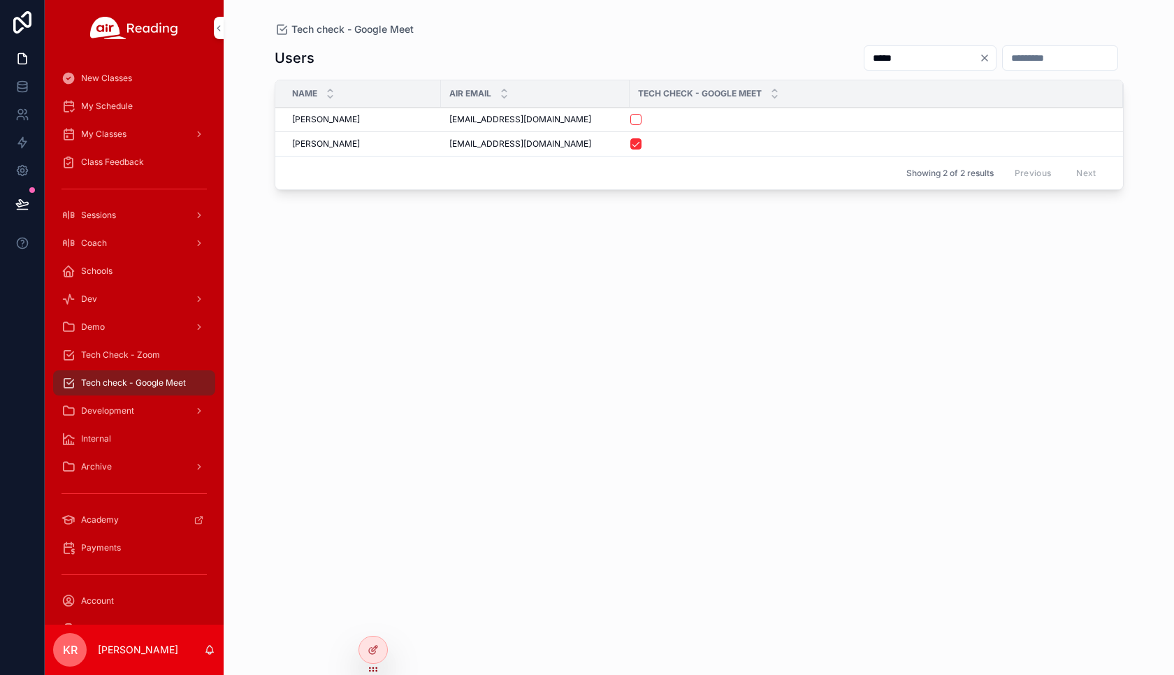
type input "*****"
drag, startPoint x: 546, startPoint y: 121, endPoint x: 440, endPoint y: 127, distance: 105.7
click at [441, 127] on td "landamaddy@gmail.com landamaddy@gmail.com" at bounding box center [535, 120] width 189 height 24
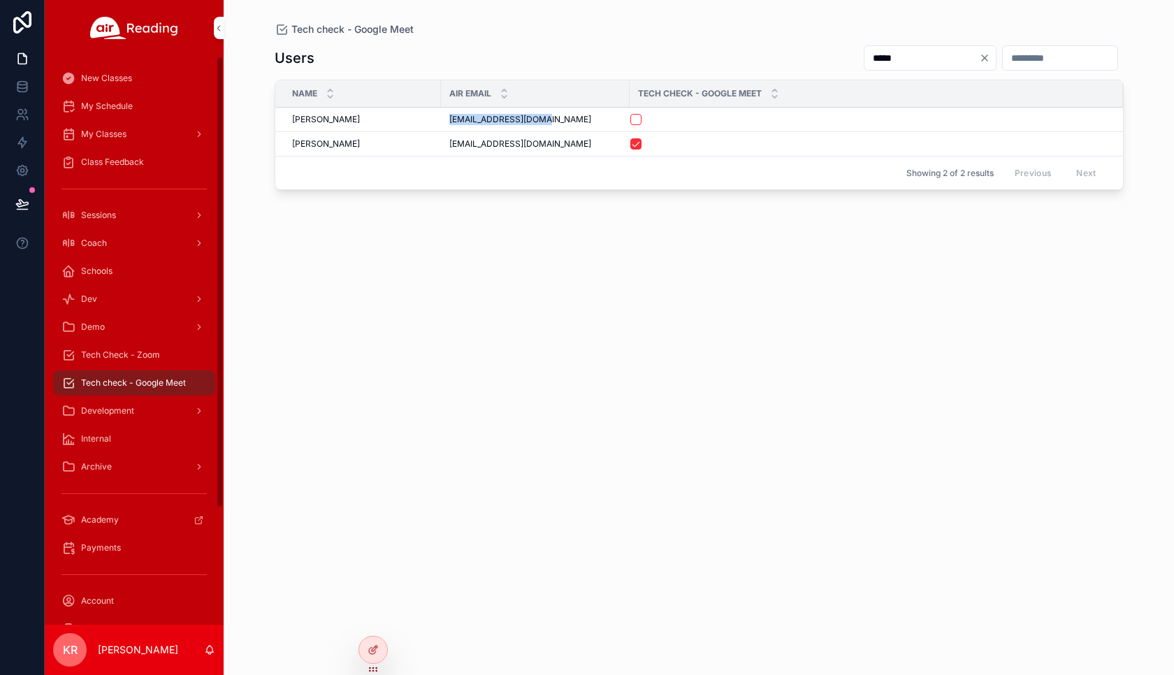
copy span "[EMAIL_ADDRESS][DOMAIN_NAME]"
click at [147, 351] on span "Tech Check - Zoom" at bounding box center [120, 354] width 79 height 11
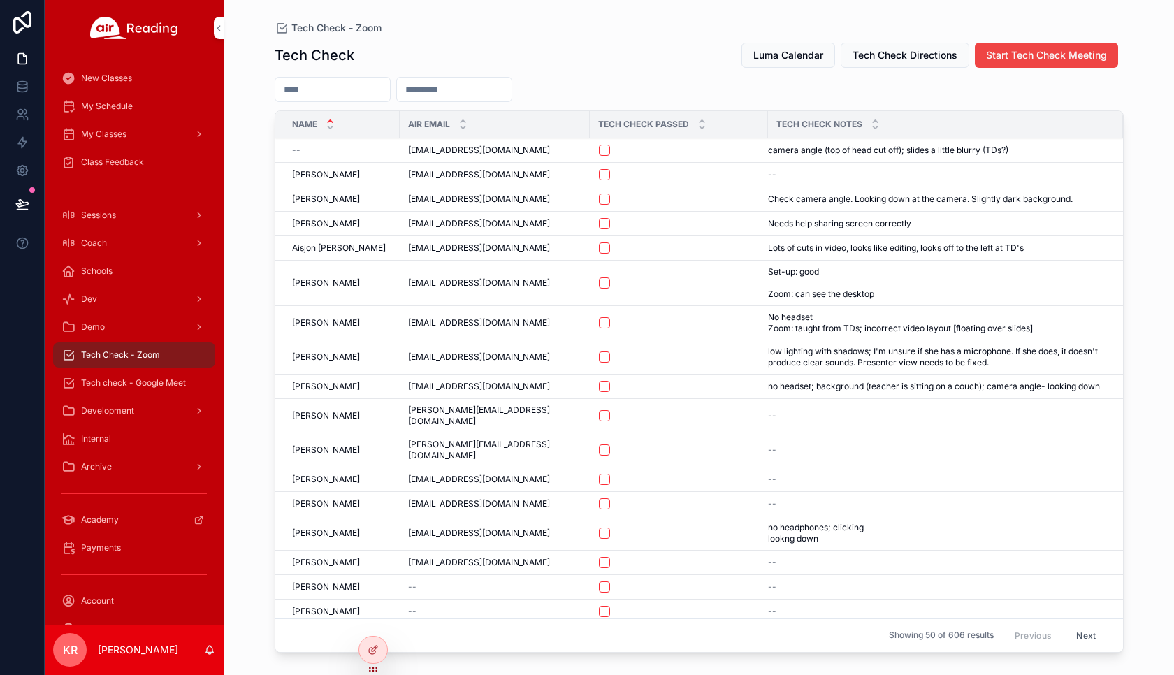
click at [487, 93] on input "scrollable content" at bounding box center [454, 90] width 115 height 20
paste input "**********"
type input "**********"
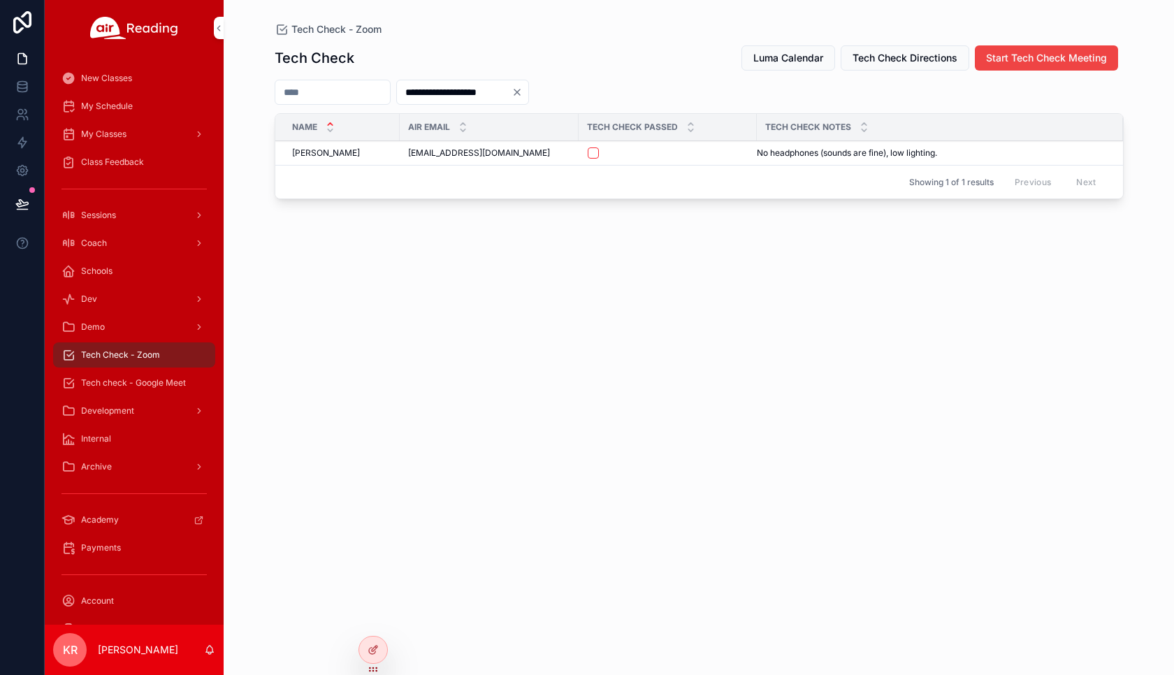
click at [520, 94] on icon "Clear" at bounding box center [517, 92] width 6 height 6
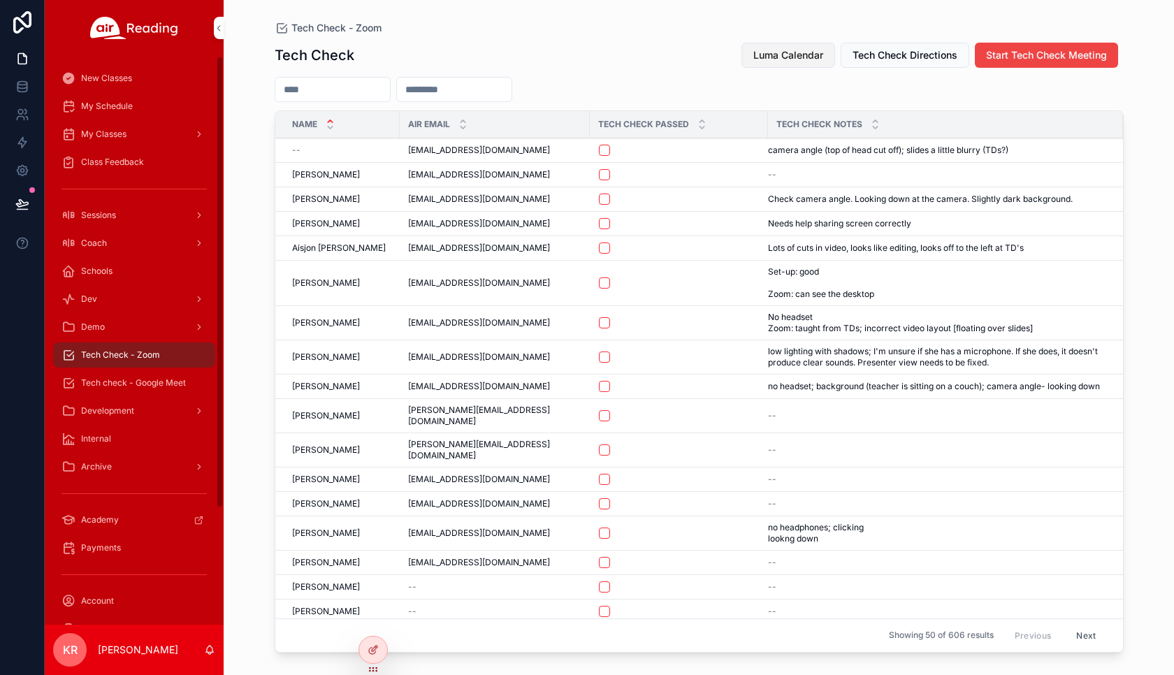
click at [793, 57] on span "Luma Calendar" at bounding box center [788, 55] width 70 height 14
click at [372, 618] on icon at bounding box center [373, 619] width 11 height 11
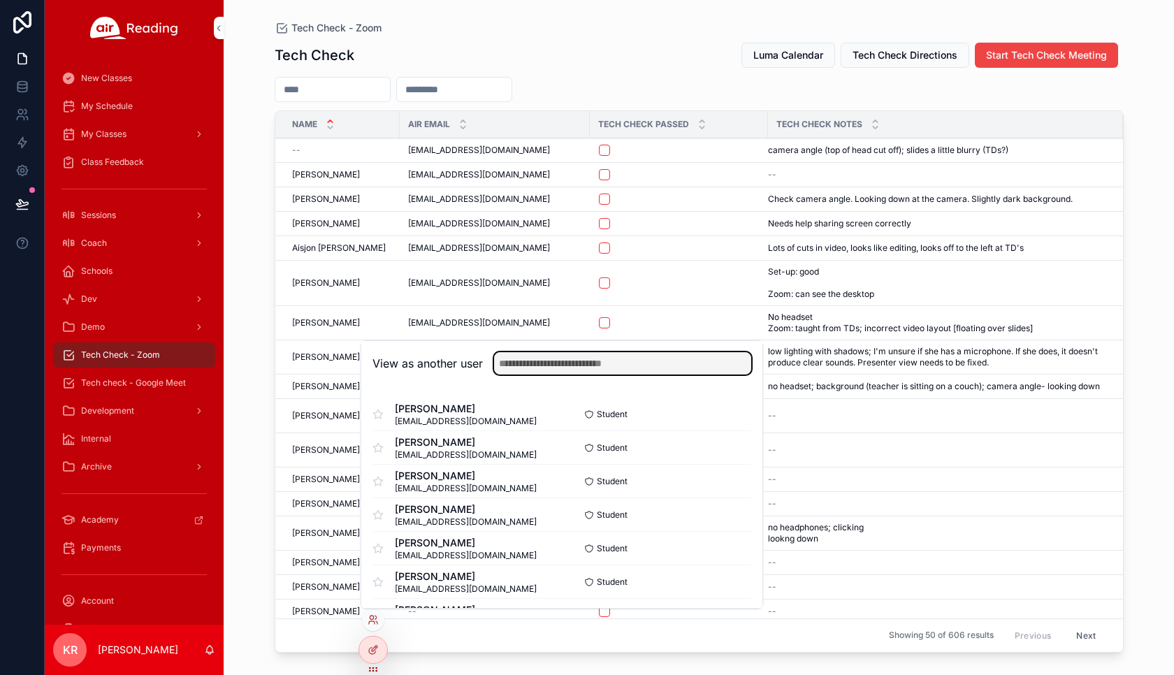
click at [525, 368] on input "text" at bounding box center [622, 363] width 257 height 22
type input "*****"
click at [718, 416] on button "Select" at bounding box center [733, 414] width 36 height 20
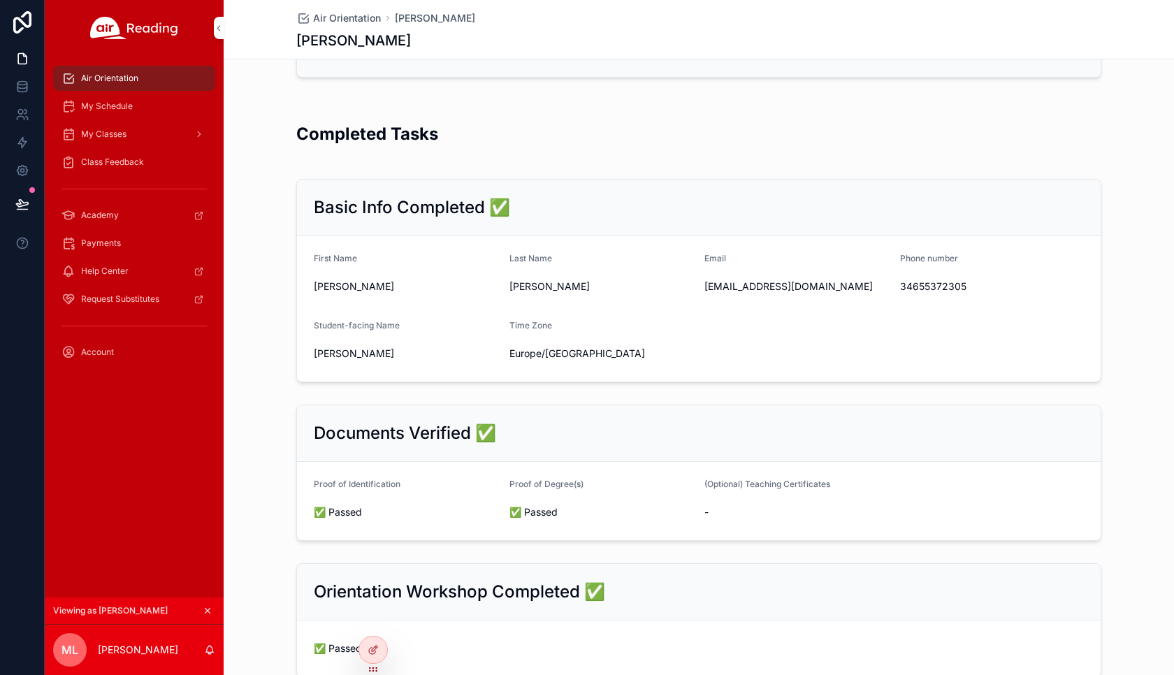
scroll to position [210, 0]
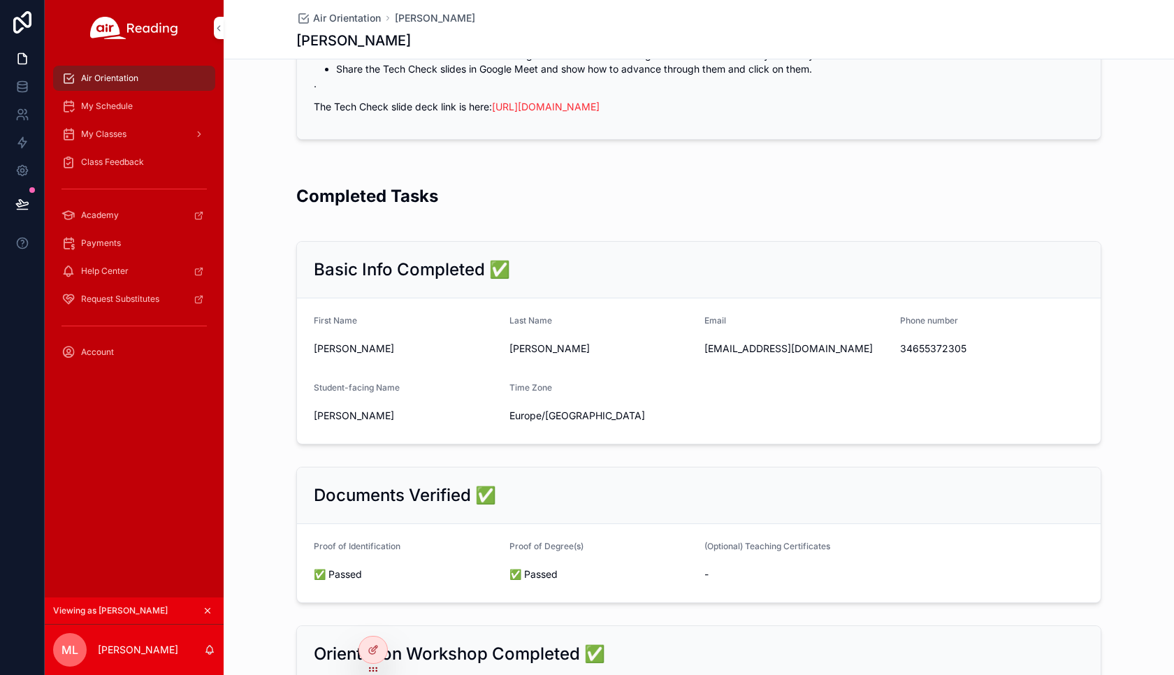
click at [209, 611] on icon "scrollable content" at bounding box center [208, 611] width 10 height 10
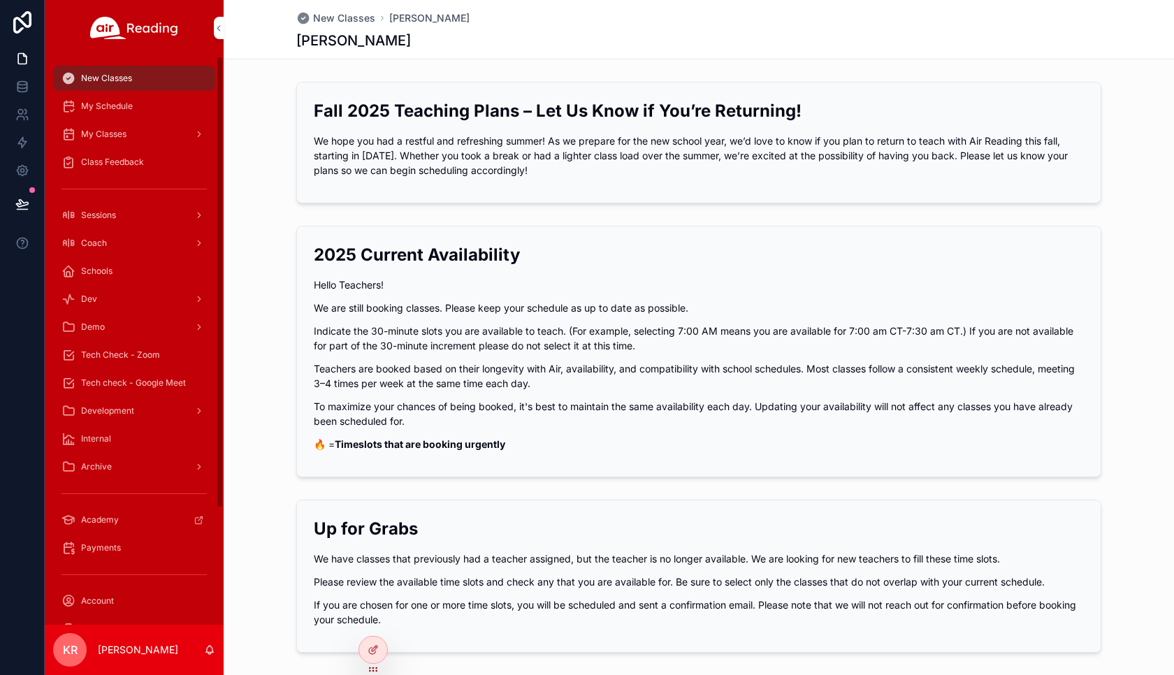
click at [124, 353] on span "Tech Check - Zoom" at bounding box center [120, 354] width 79 height 11
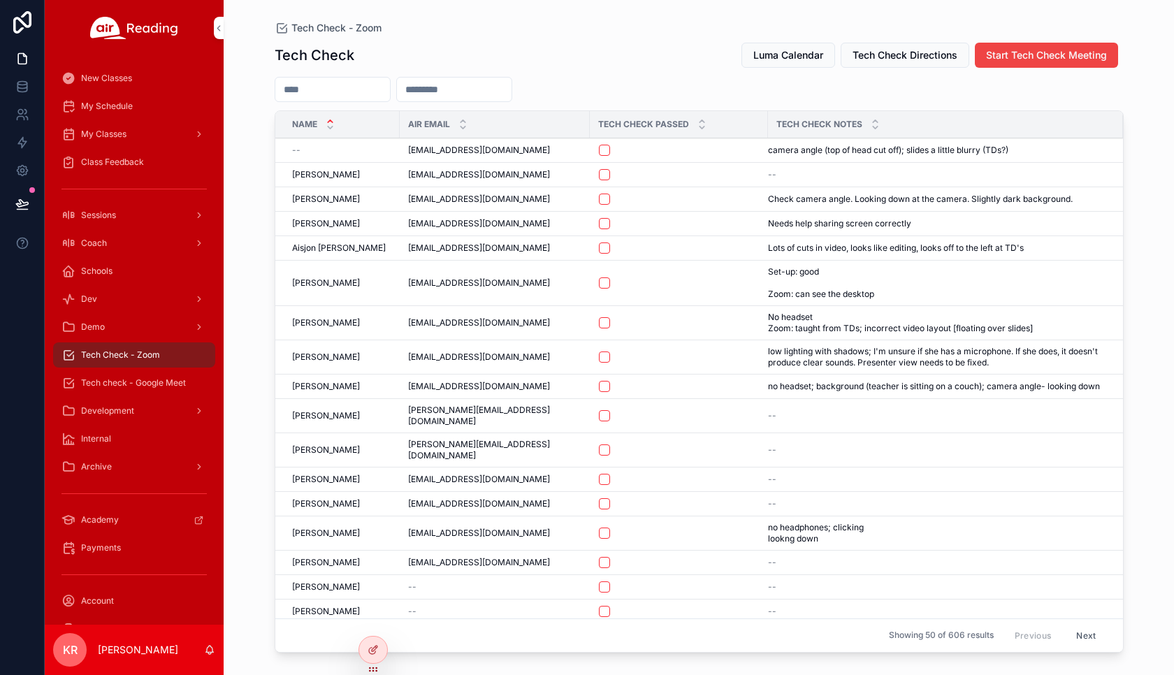
click at [127, 106] on span "My Schedule" at bounding box center [107, 106] width 52 height 11
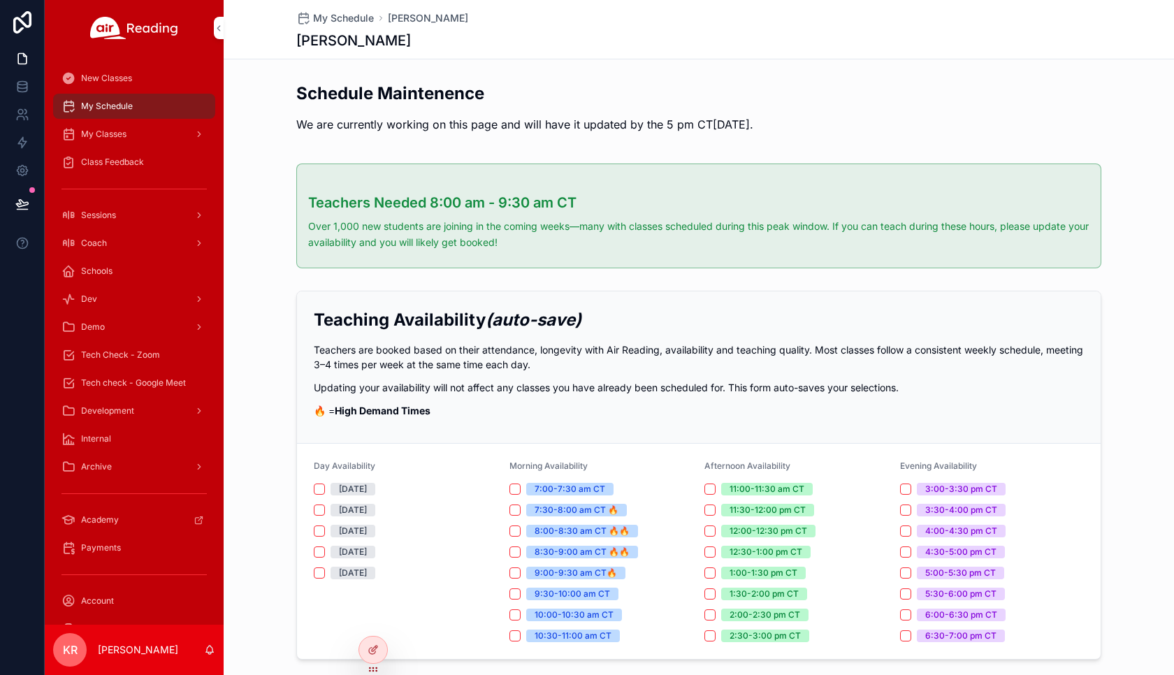
click at [142, 355] on span "Tech Check - Zoom" at bounding box center [120, 354] width 79 height 11
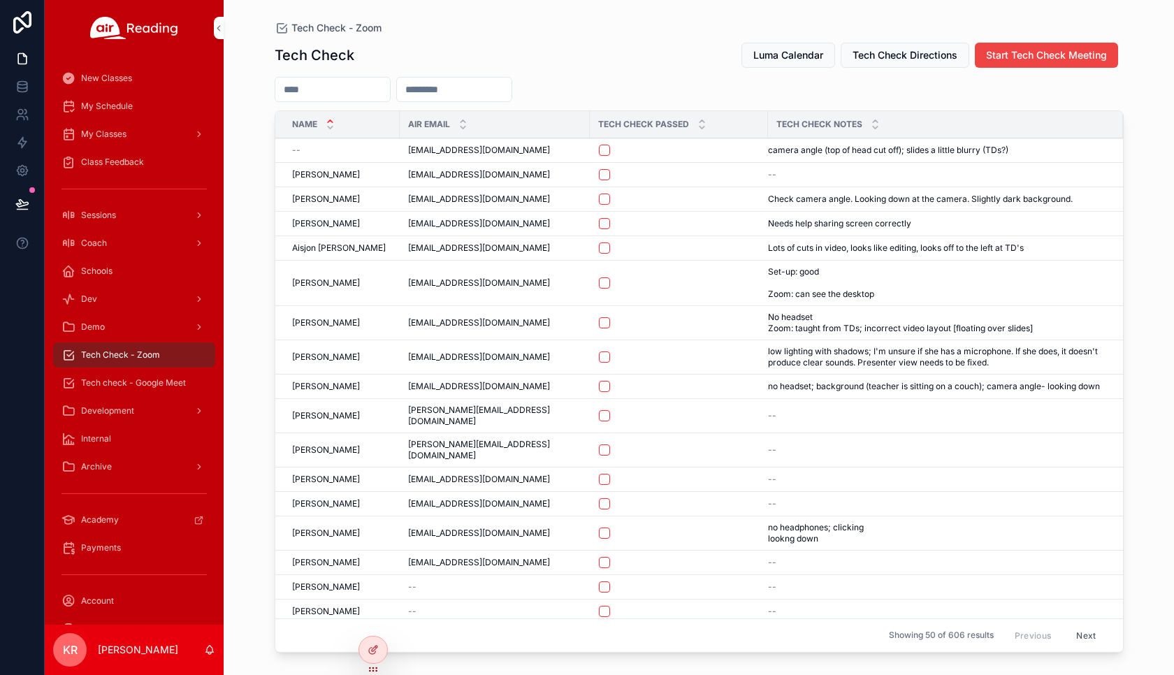
click at [139, 379] on span "Tech check - Google Meet" at bounding box center [133, 382] width 105 height 11
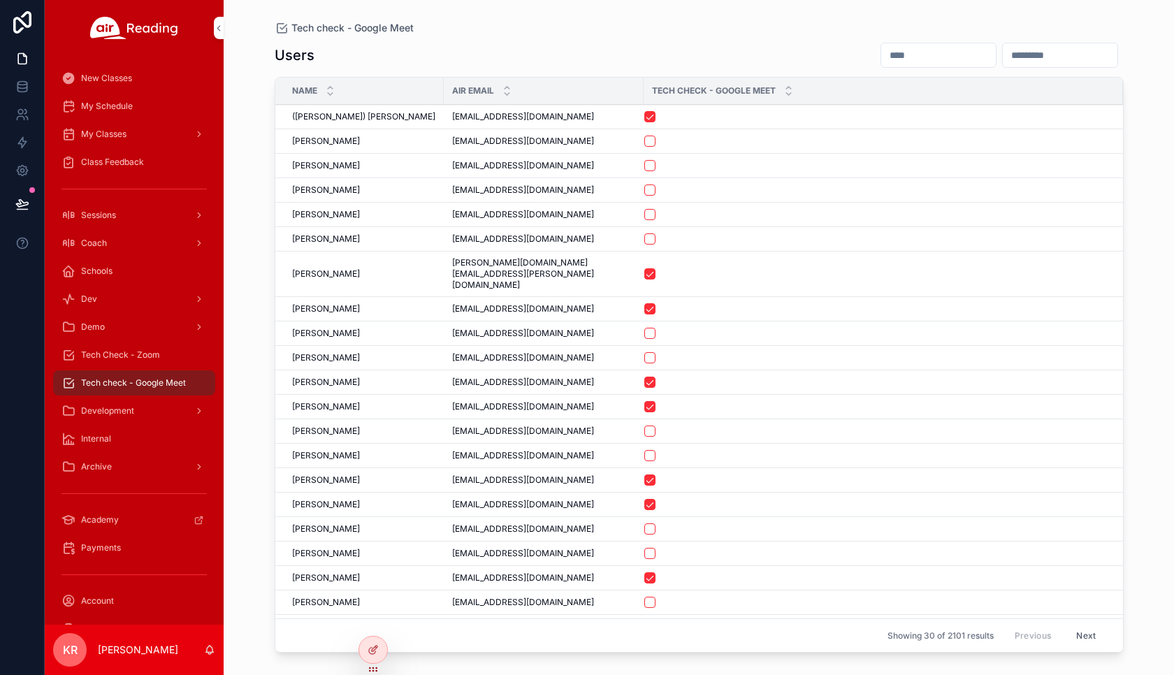
click at [133, 359] on span "Tech Check - Zoom" at bounding box center [120, 354] width 79 height 11
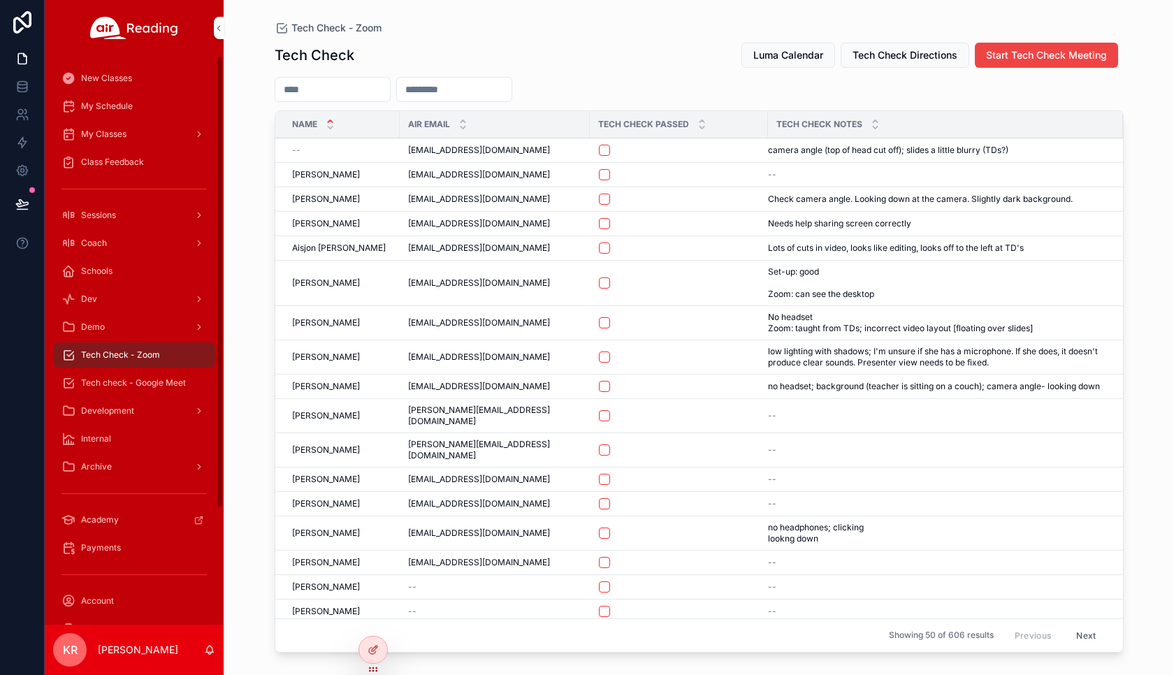
drag, startPoint x: 142, startPoint y: 384, endPoint x: 186, endPoint y: 374, distance: 45.1
click at [142, 384] on span "Tech check - Google Meet" at bounding box center [133, 382] width 105 height 11
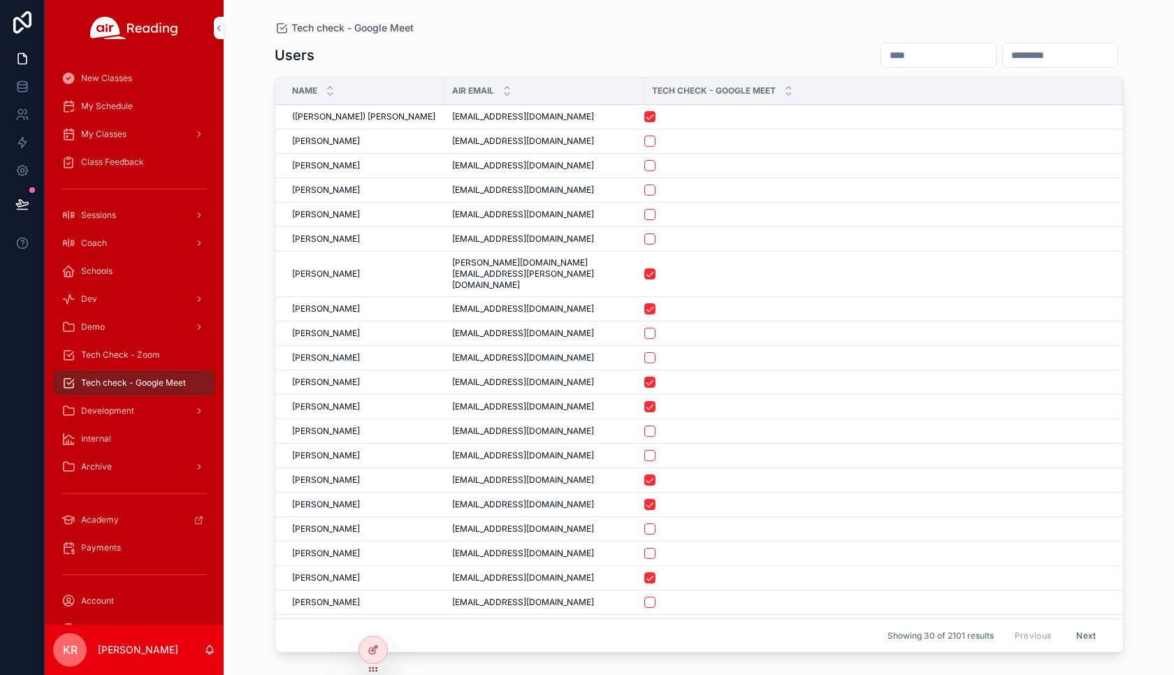
click at [881, 52] on input "scrollable content" at bounding box center [938, 55] width 115 height 20
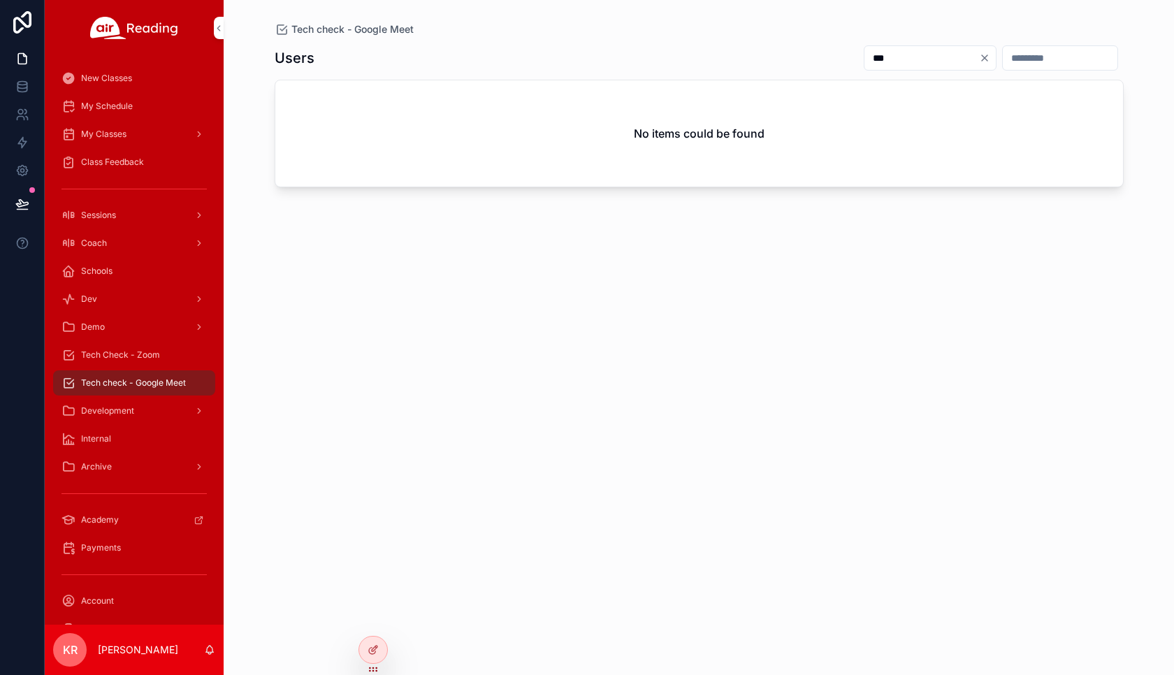
type input "***"
click at [979, 61] on icon "Clear" at bounding box center [984, 57] width 11 height 11
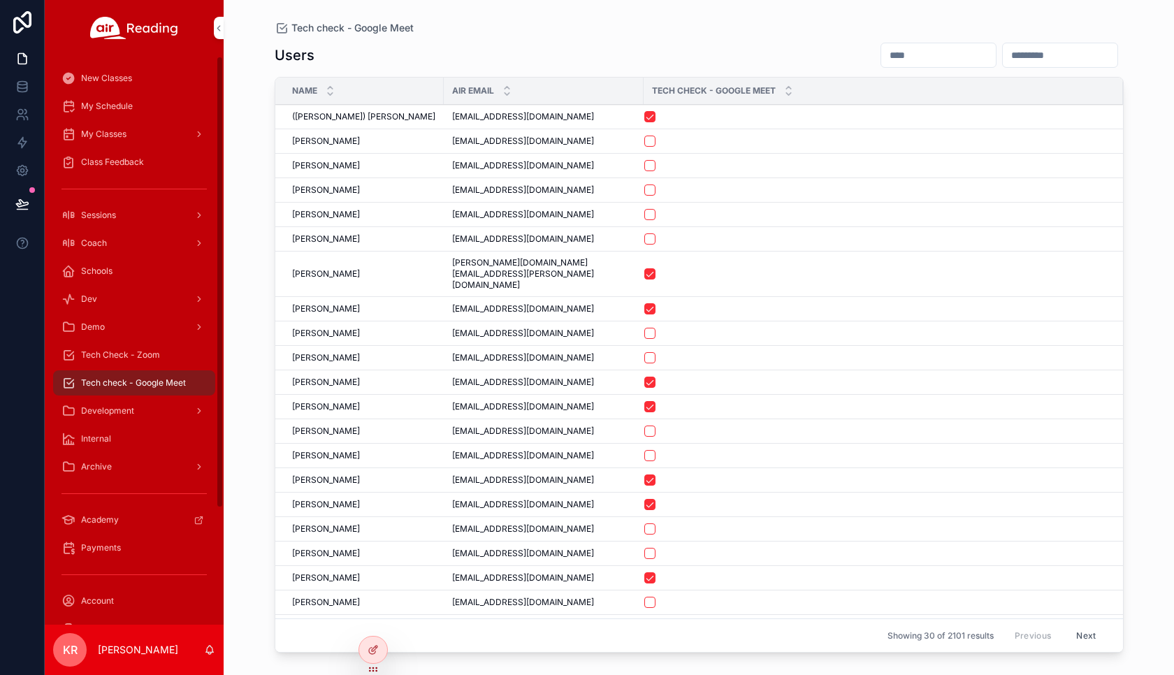
click at [136, 350] on span "Tech Check - Zoom" at bounding box center [120, 354] width 79 height 11
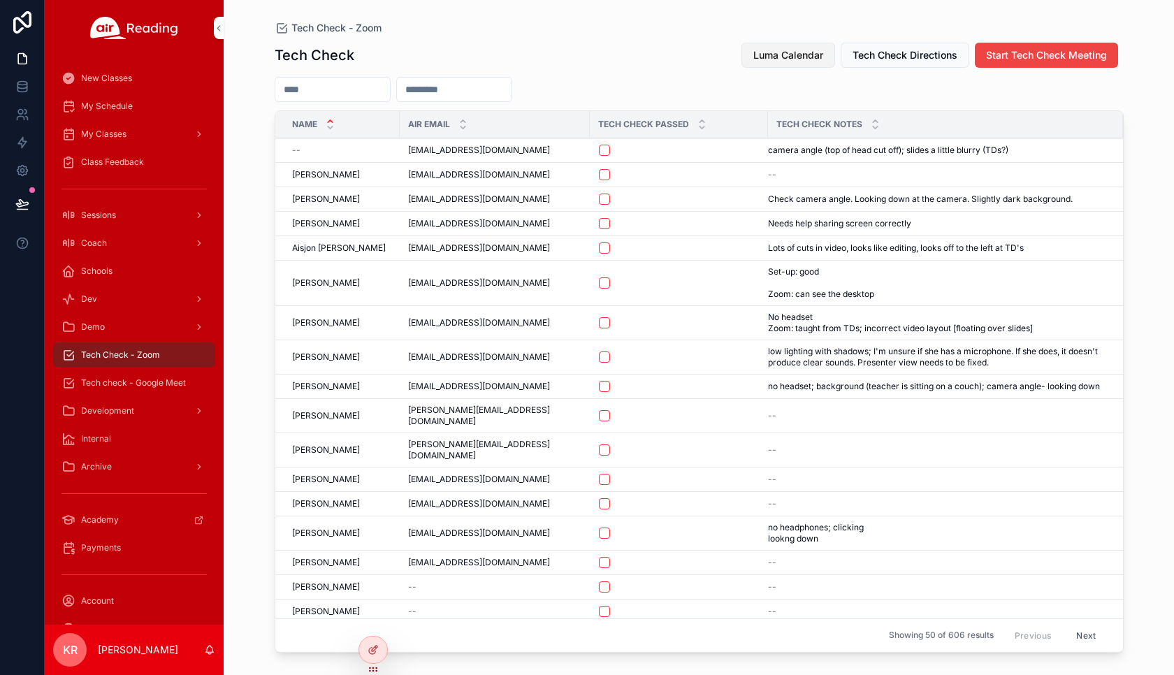
click at [783, 51] on span "Luma Calendar" at bounding box center [788, 55] width 70 height 14
click at [124, 106] on span "My Schedule" at bounding box center [107, 106] width 52 height 11
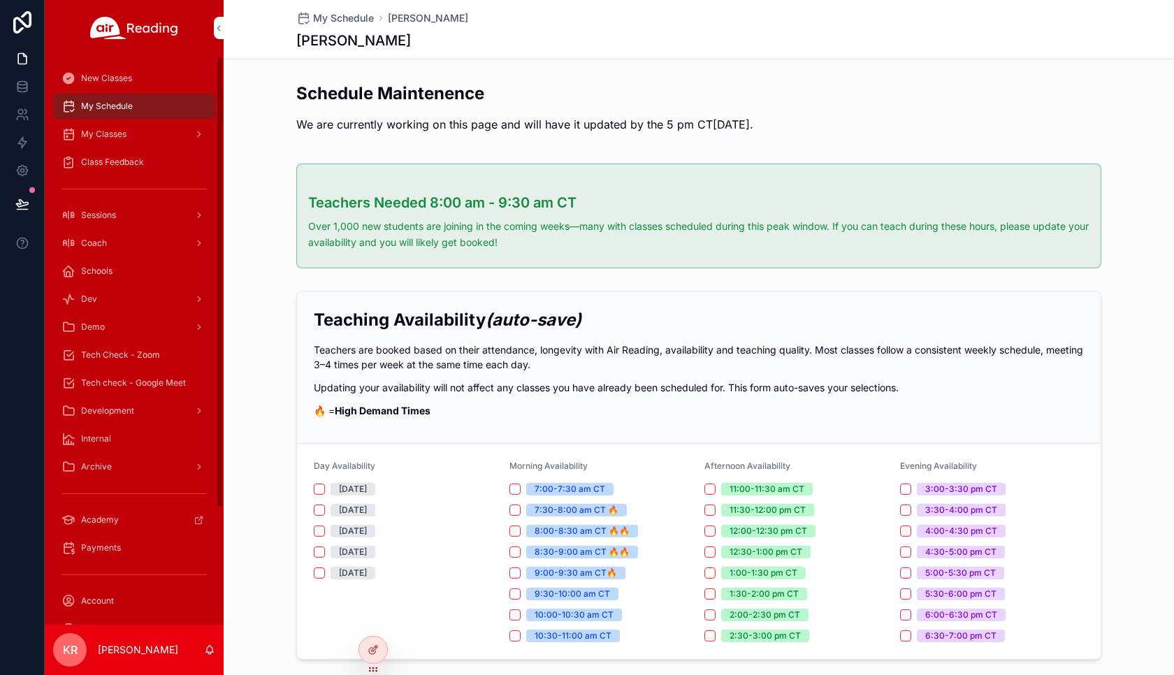
click at [140, 347] on div "Tech Check - Zoom" at bounding box center [133, 355] width 145 height 22
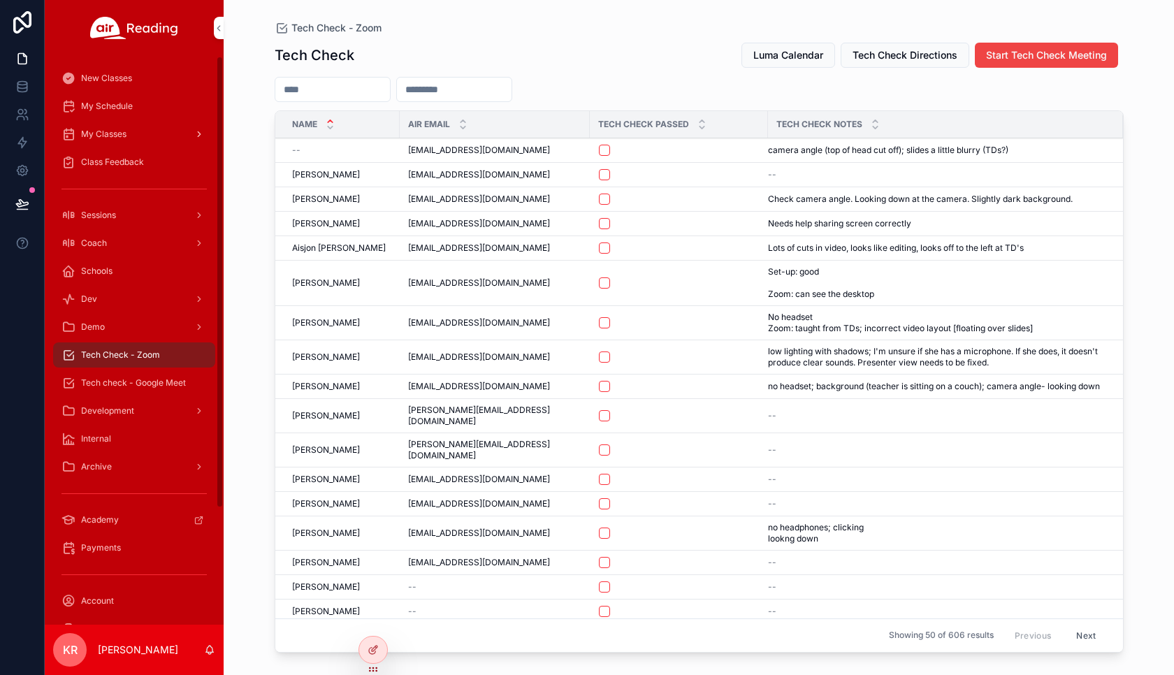
drag, startPoint x: 130, startPoint y: 110, endPoint x: 136, endPoint y: 122, distance: 12.5
click at [130, 110] on span "My Schedule" at bounding box center [107, 106] width 52 height 11
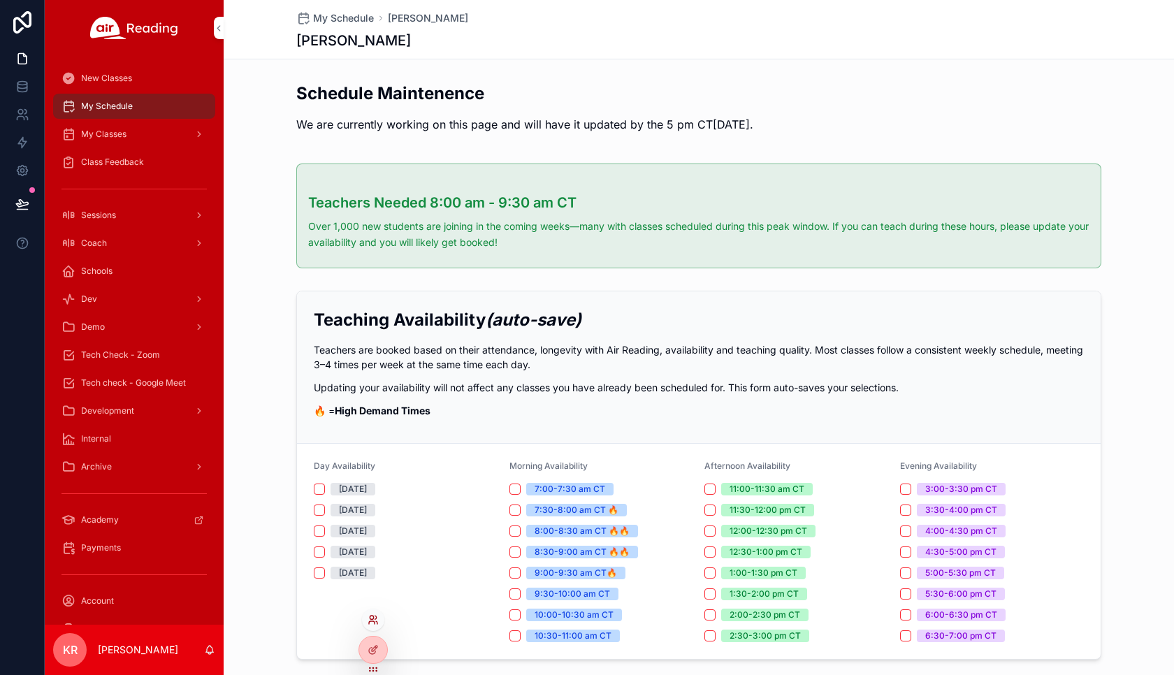
click at [372, 622] on icon at bounding box center [373, 619] width 11 height 11
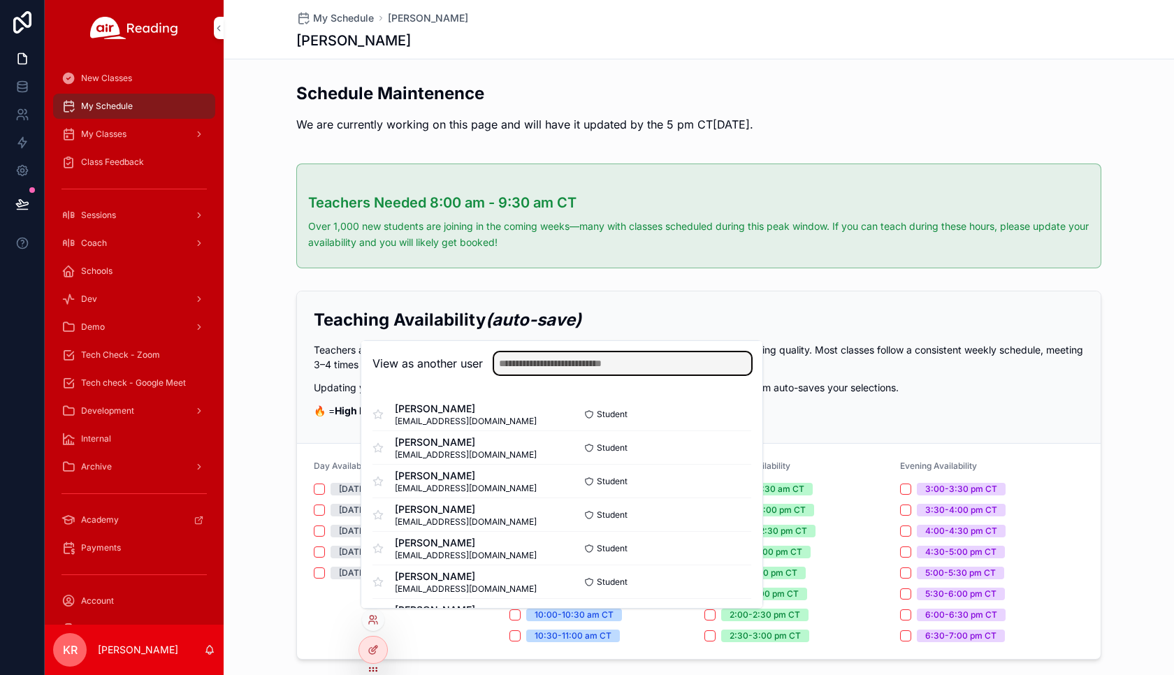
click at [535, 364] on input "text" at bounding box center [622, 363] width 257 height 22
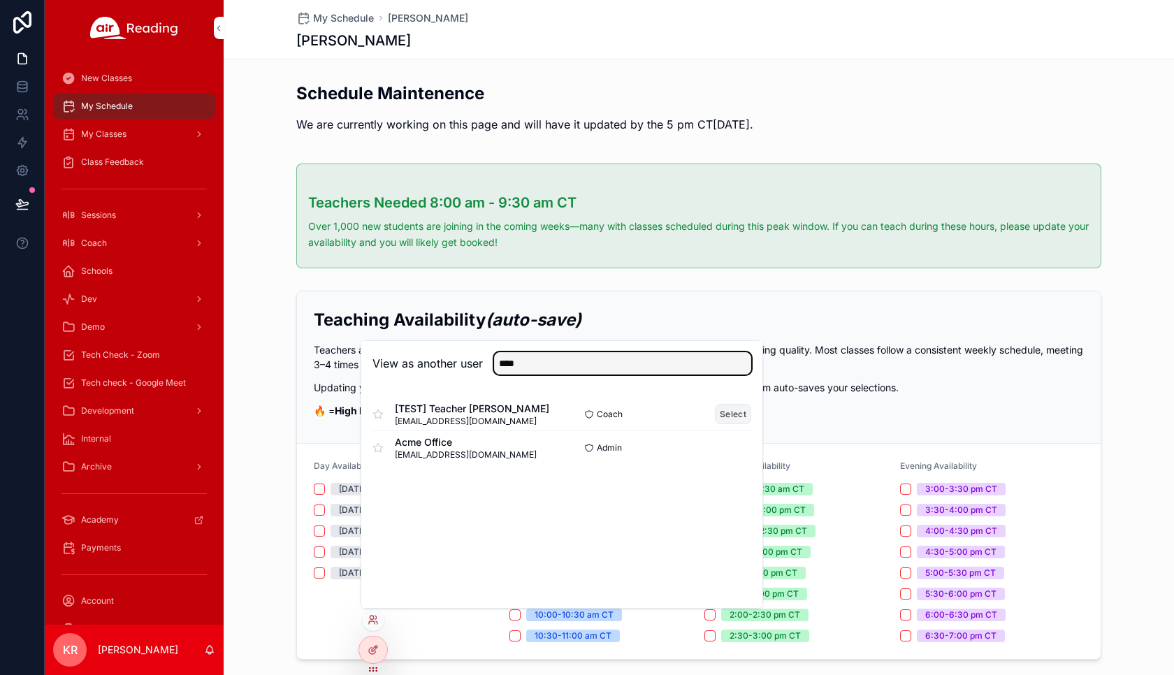
type input "****"
click at [723, 417] on button "Select" at bounding box center [733, 414] width 36 height 20
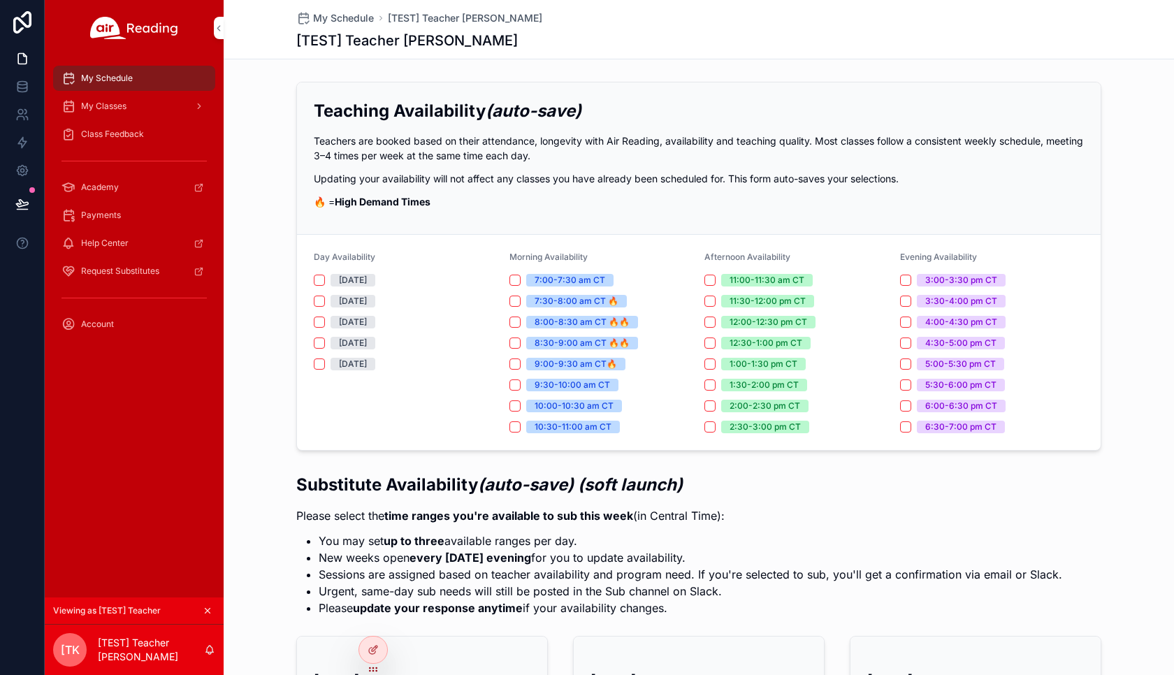
click at [131, 138] on span "Class Feedback" at bounding box center [112, 134] width 63 height 11
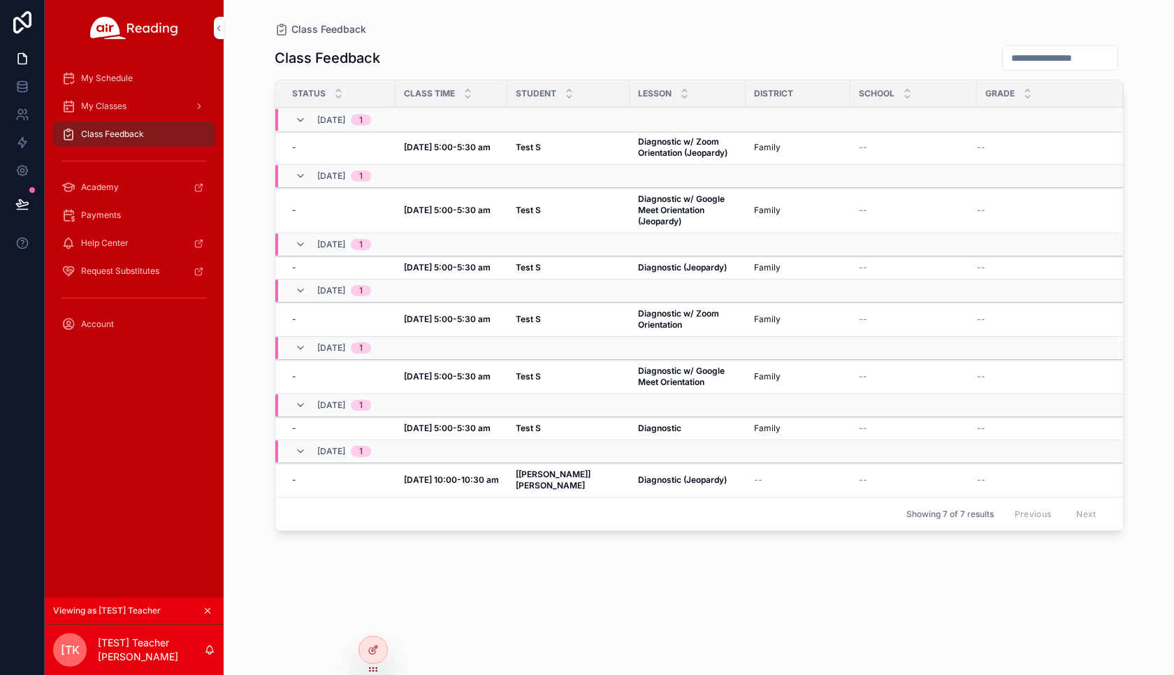
click at [754, 149] on span "Family" at bounding box center [767, 147] width 27 height 11
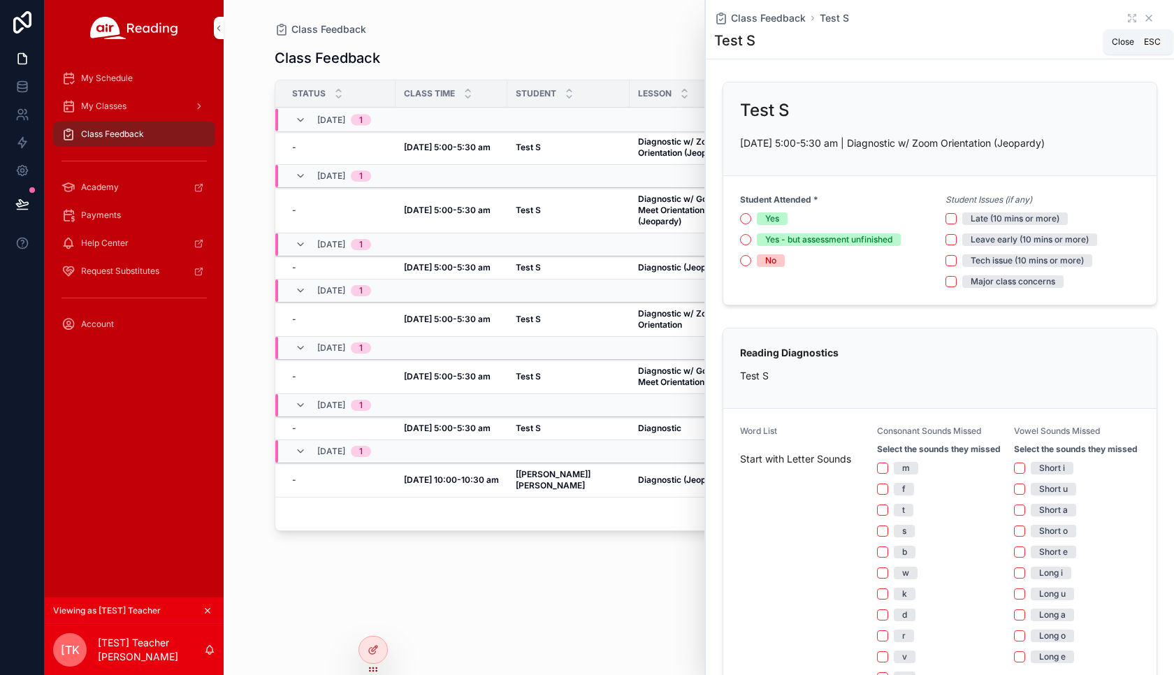
click at [1143, 17] on icon "scrollable content" at bounding box center [1148, 18] width 11 height 11
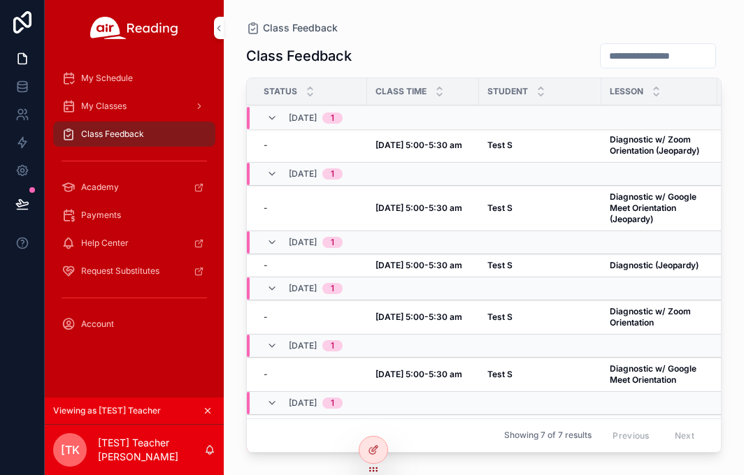
click at [496, 145] on strong "Test S" at bounding box center [499, 145] width 25 height 10
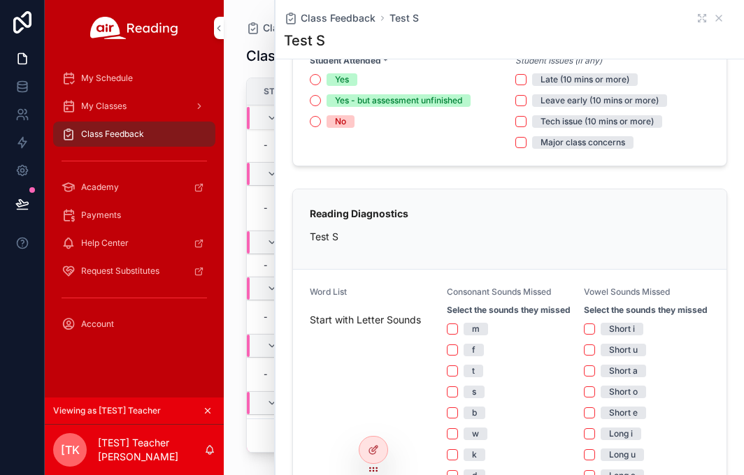
scroll to position [140, 0]
click at [713, 19] on icon "scrollable content" at bounding box center [718, 18] width 11 height 11
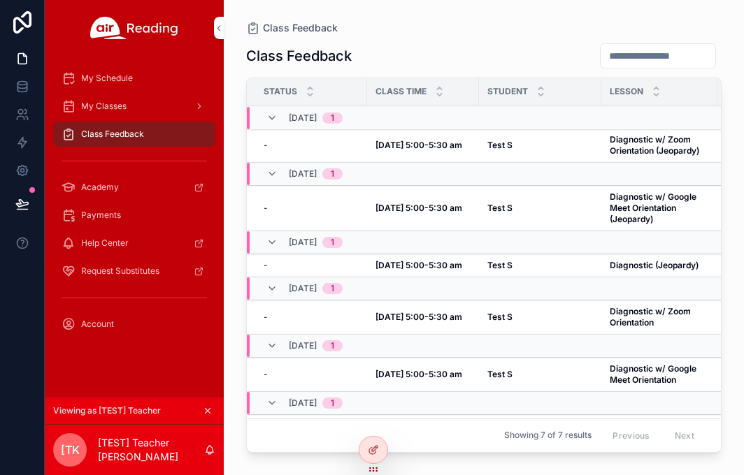
click at [625, 145] on strong "Diagnostic w/ Zoom Orientation (Jeopardy)" at bounding box center [653, 145] width 89 height 22
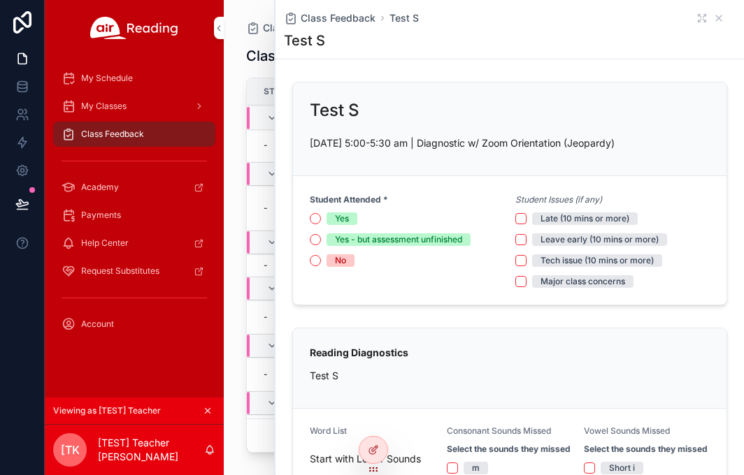
scroll to position [70, 0]
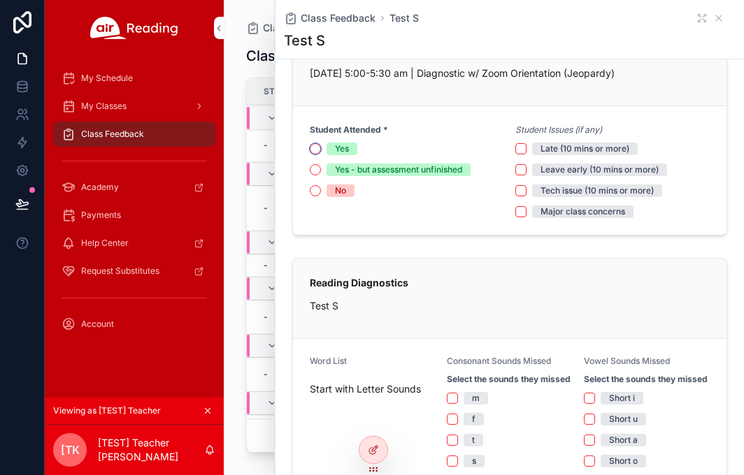
click at [316, 150] on button "Yes" at bounding box center [315, 148] width 11 height 11
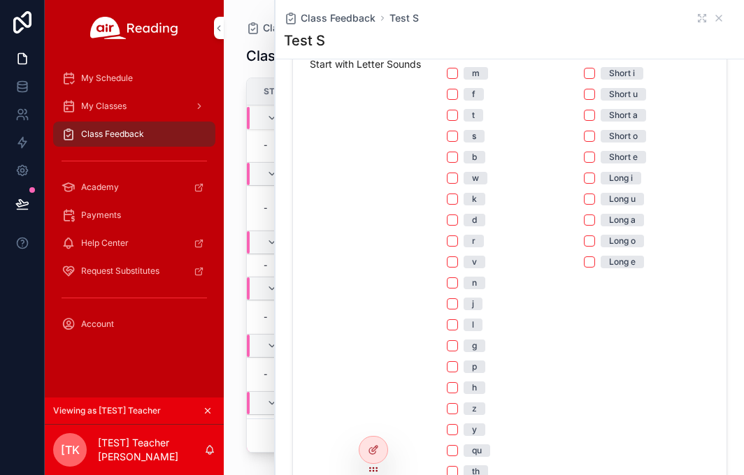
scroll to position [419, 0]
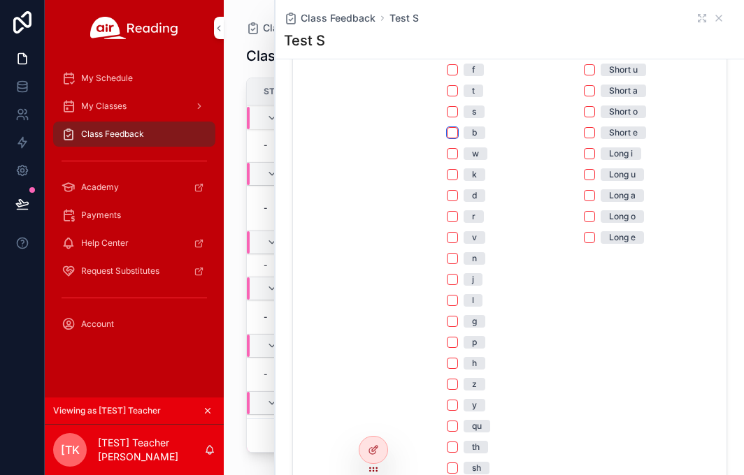
click at [447, 138] on button "b" at bounding box center [452, 132] width 11 height 11
click at [449, 285] on button "j" at bounding box center [452, 279] width 11 height 11
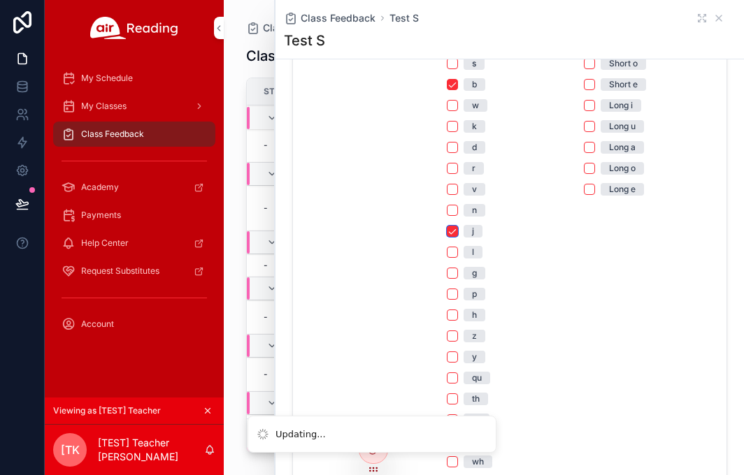
scroll to position [489, 0]
click at [451, 320] on button "z" at bounding box center [452, 314] width 11 height 11
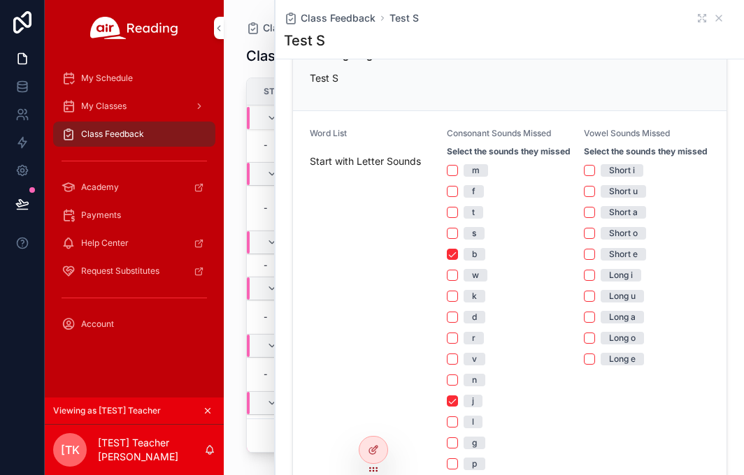
scroll to position [349, 0]
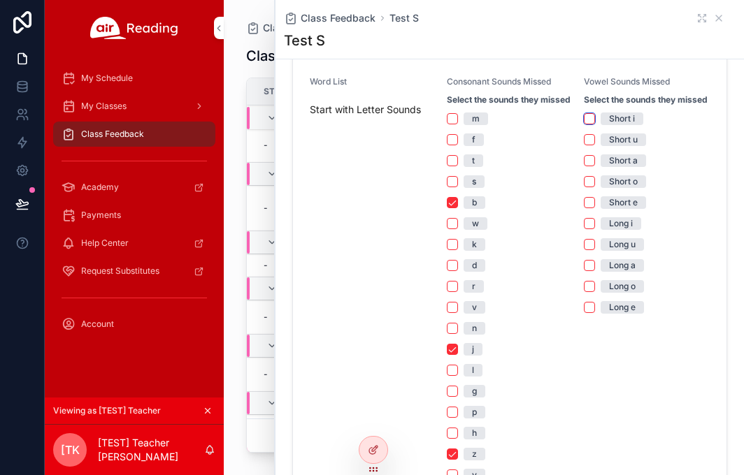
click at [583, 124] on button "Short i" at bounding box center [588, 118] width 11 height 11
click at [583, 145] on button "Short u" at bounding box center [588, 139] width 11 height 11
click at [585, 166] on button "Short a" at bounding box center [588, 160] width 11 height 11
click at [583, 187] on button "Short o" at bounding box center [588, 181] width 11 height 11
click at [583, 208] on button "Short e" at bounding box center [588, 202] width 11 height 11
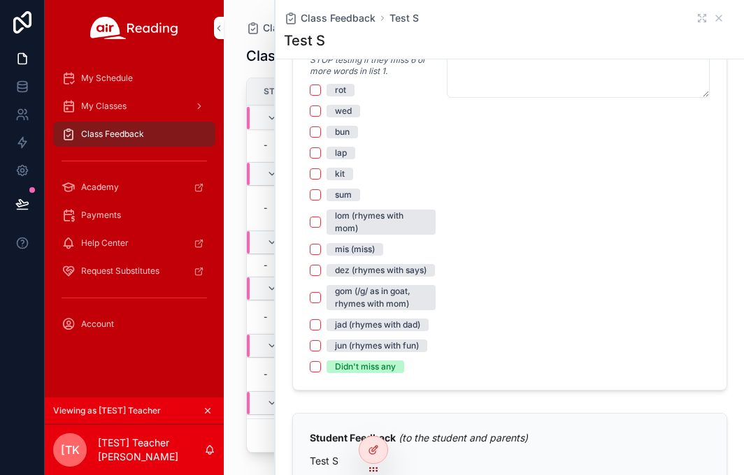
scroll to position [978, 0]
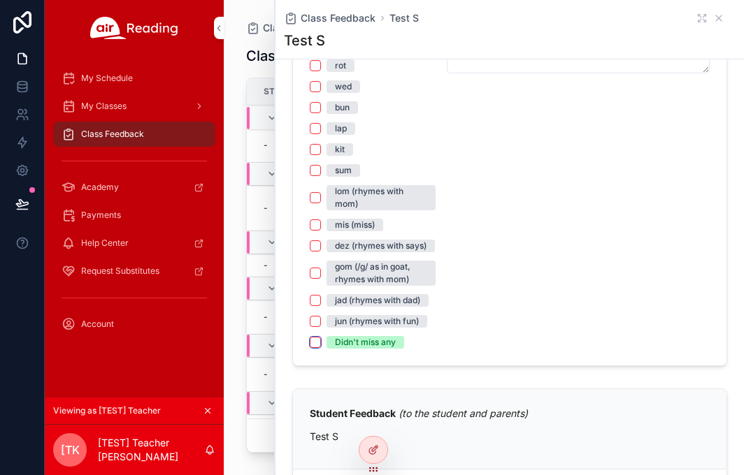
click at [317, 348] on button "Didn't miss any" at bounding box center [315, 342] width 11 height 11
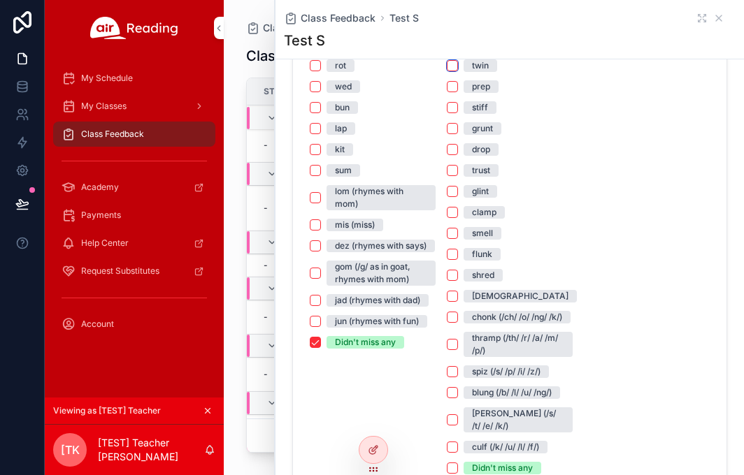
click at [449, 71] on button "twin" at bounding box center [452, 65] width 11 height 11
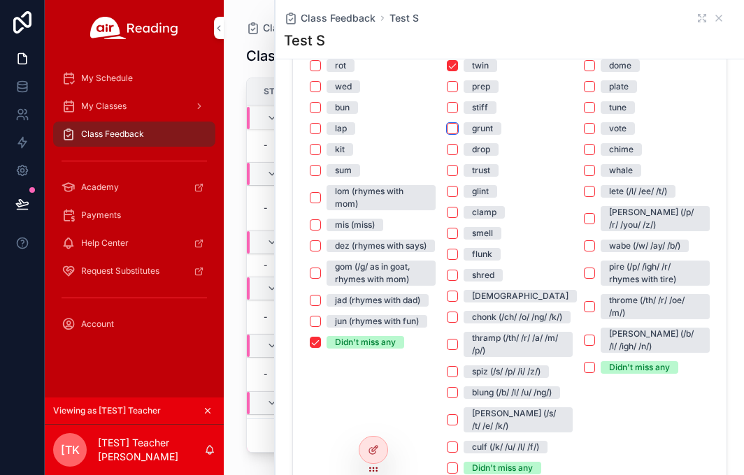
click at [449, 134] on button "grunt" at bounding box center [452, 128] width 11 height 11
click at [449, 260] on button "flunk" at bounding box center [452, 254] width 11 height 11
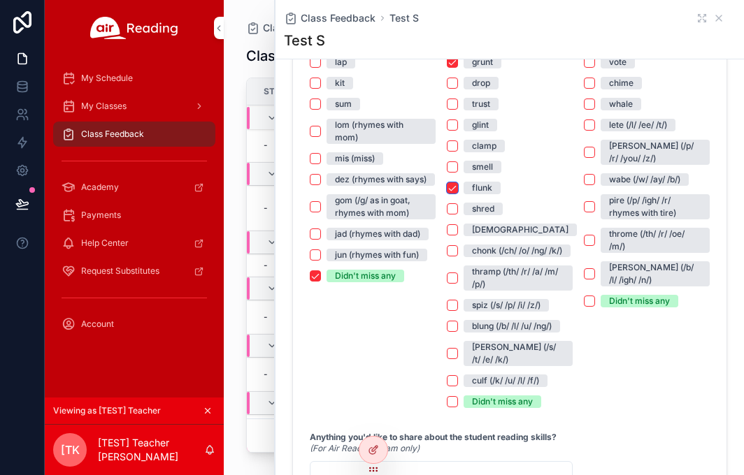
scroll to position [1048, 0]
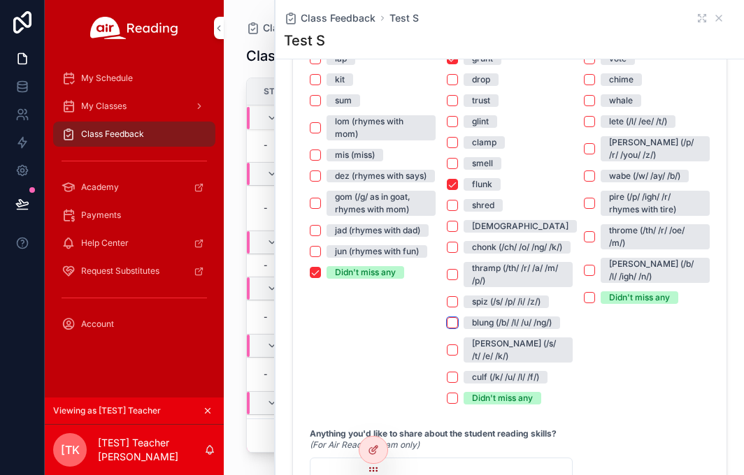
click at [452, 328] on button "blung (/b/ /l/ /u/ /ng/)" at bounding box center [452, 322] width 11 height 11
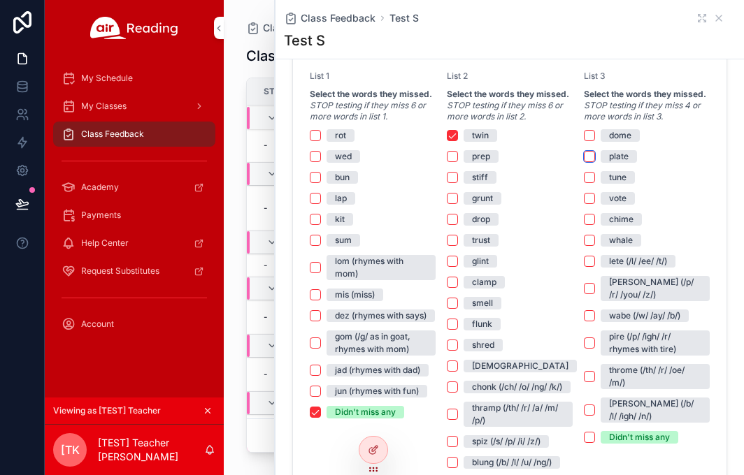
click at [583, 162] on button "plate" at bounding box center [588, 156] width 11 height 11
click at [583, 225] on button "chime" at bounding box center [588, 219] width 11 height 11
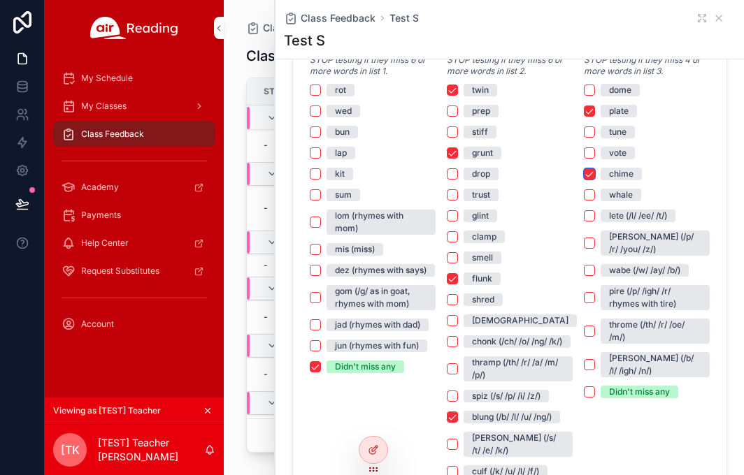
scroll to position [978, 0]
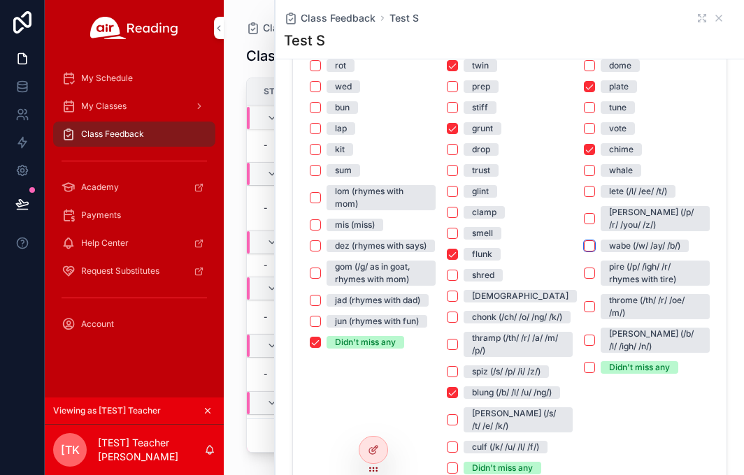
click at [583, 252] on button "wabe (/w/ /ay/ /b/)" at bounding box center [588, 245] width 11 height 11
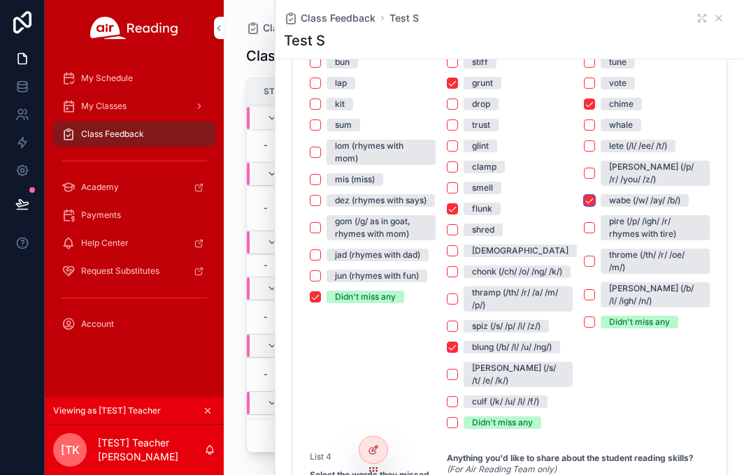
scroll to position [1048, 0]
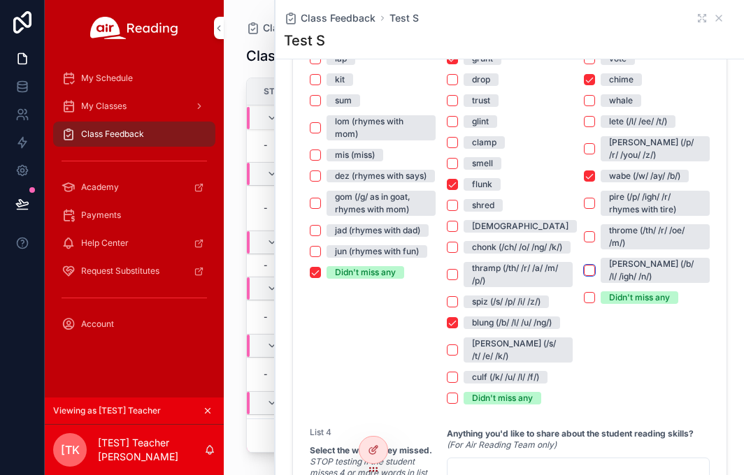
click at [583, 275] on button "bline (/b/ /l/ /igh/ /n/)" at bounding box center [588, 270] width 11 height 11
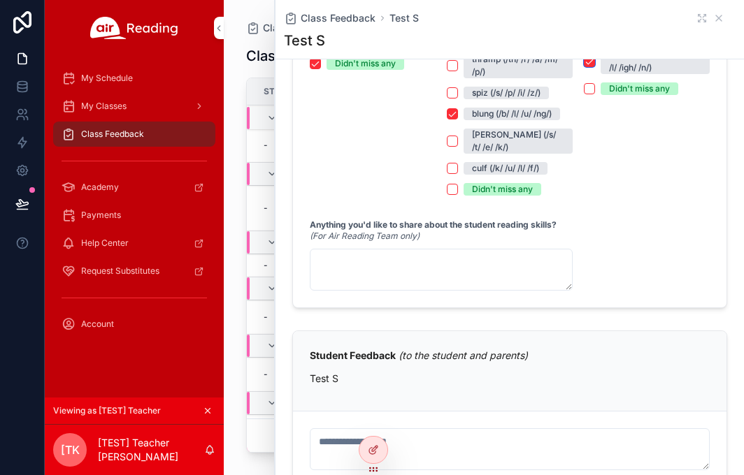
scroll to position [1258, 0]
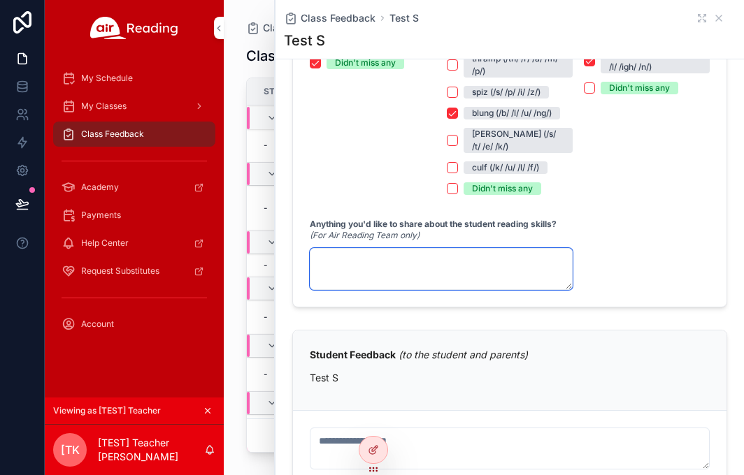
click at [402, 275] on textarea "scrollable content" at bounding box center [441, 269] width 263 height 42
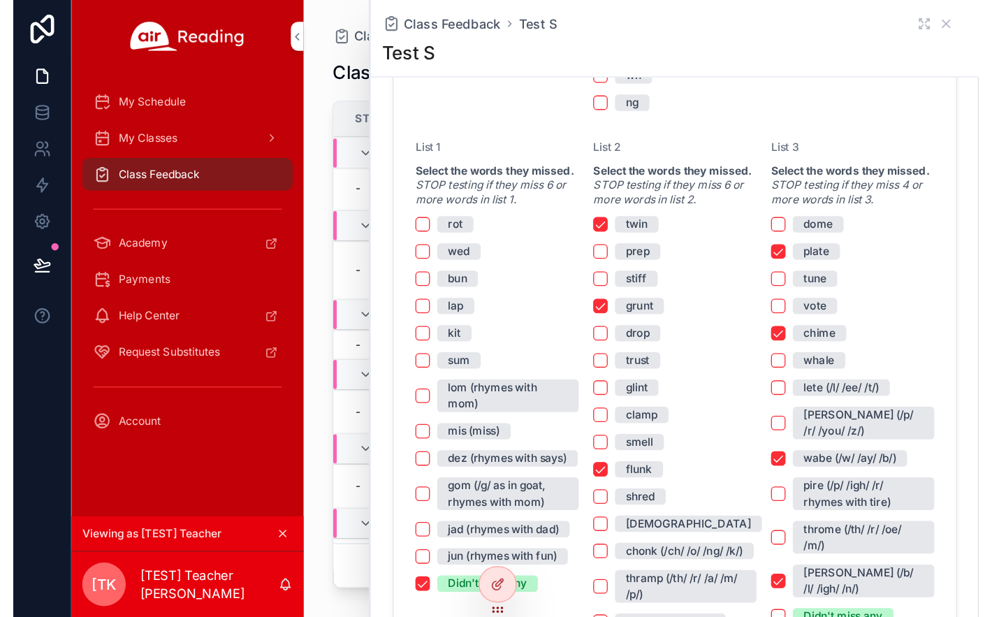
scroll to position [769, 0]
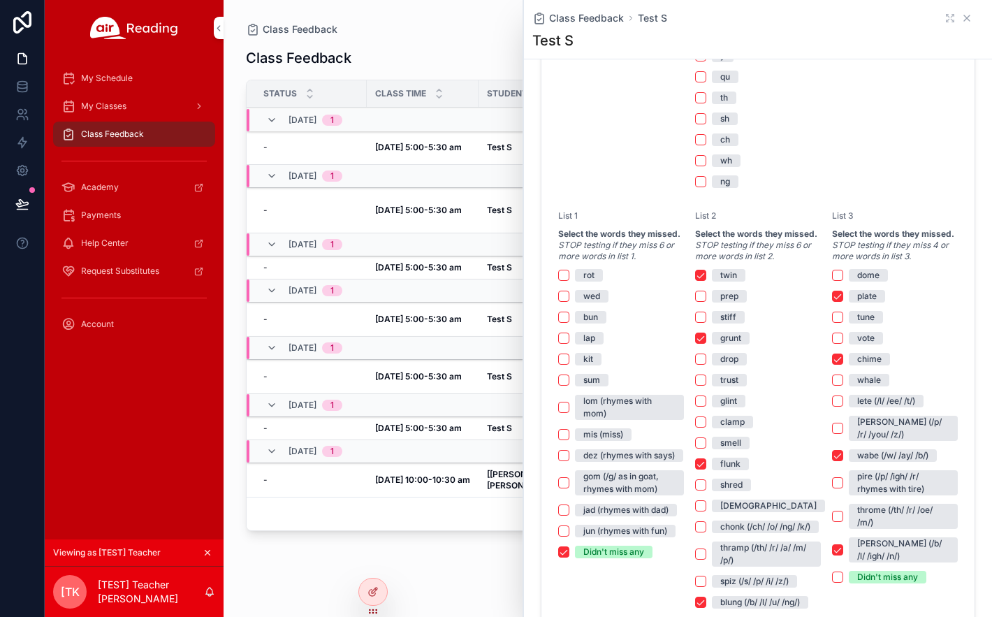
click at [964, 17] on icon "scrollable content" at bounding box center [967, 18] width 6 height 6
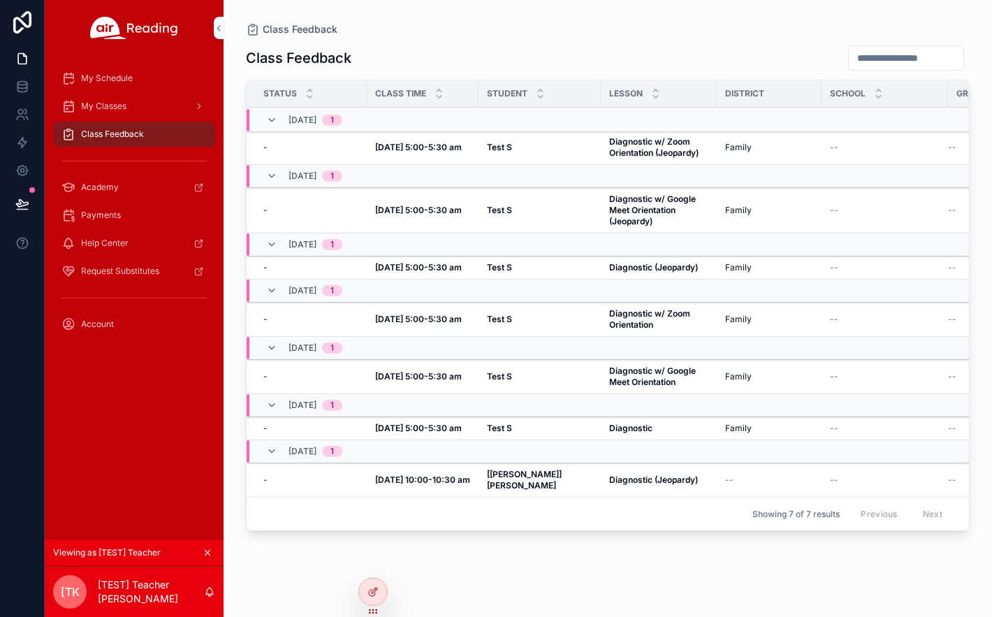
click at [208, 551] on icon "scrollable content" at bounding box center [208, 553] width 10 height 10
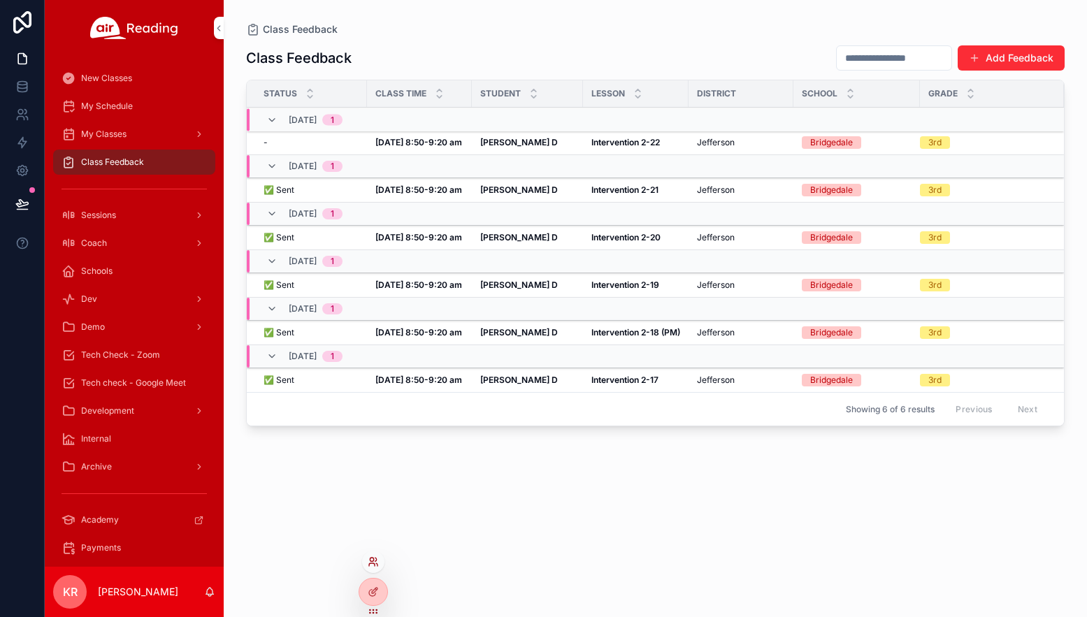
click at [369, 565] on icon at bounding box center [372, 564] width 6 height 3
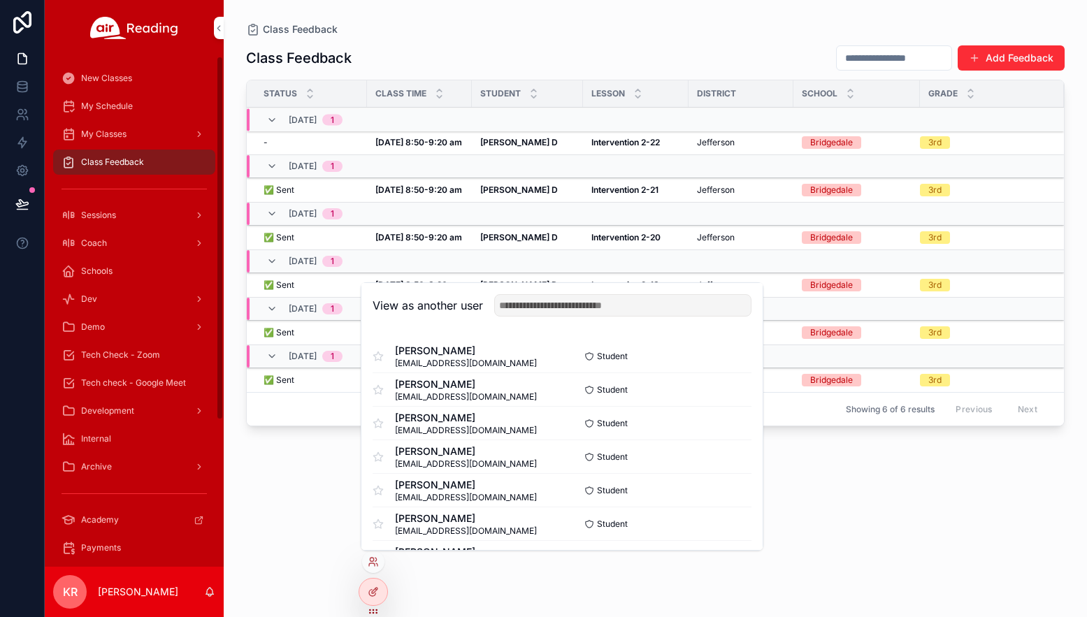
click at [164, 351] on div "Tech Check - Zoom" at bounding box center [133, 355] width 145 height 22
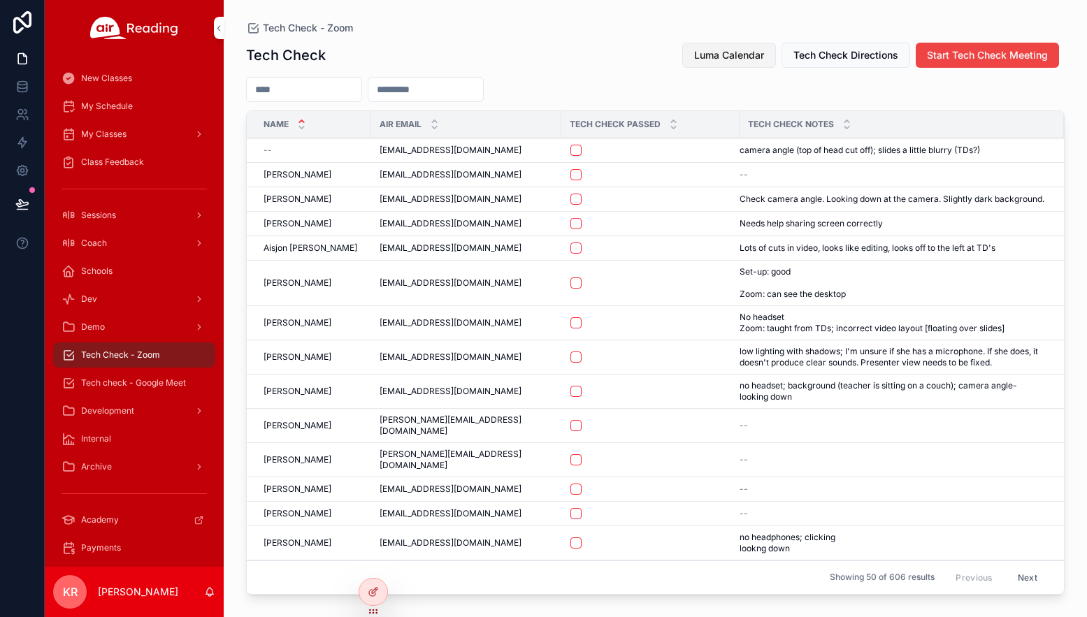
click at [714, 65] on button "Luma Calendar" at bounding box center [729, 55] width 94 height 25
click at [737, 50] on span "Luma Calendar" at bounding box center [729, 55] width 70 height 14
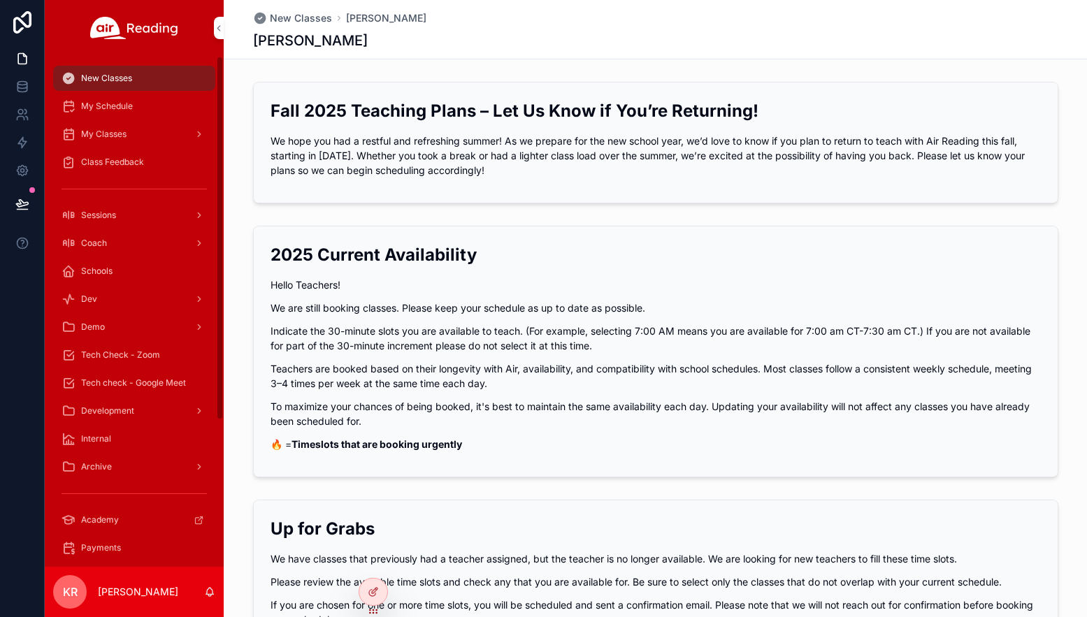
click at [147, 354] on span "Tech Check - Zoom" at bounding box center [120, 354] width 79 height 11
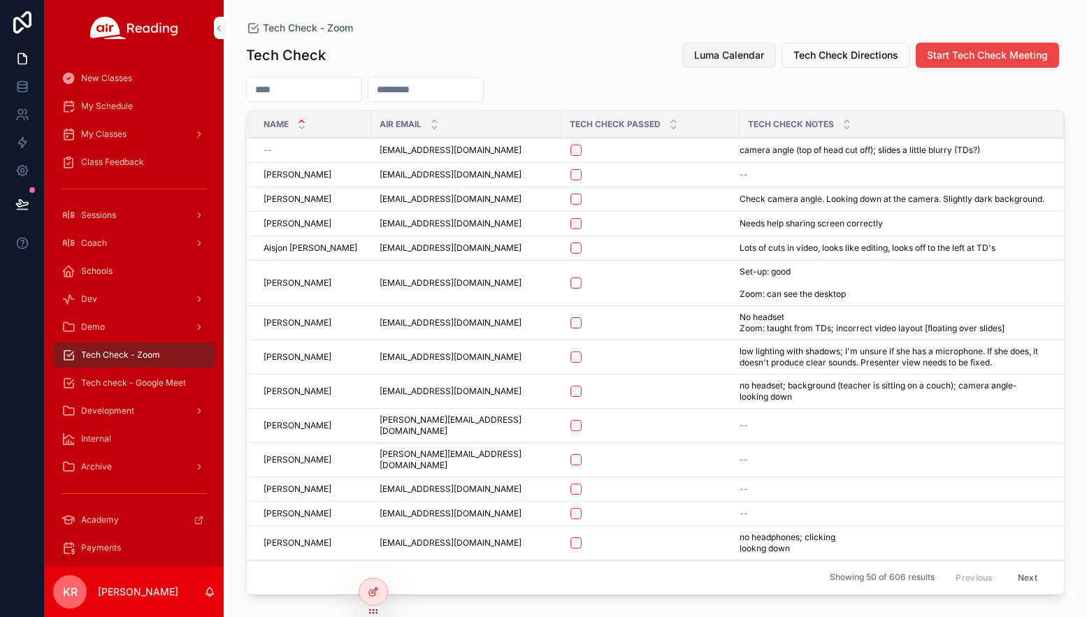
click at [743, 59] on span "Luma Calendar" at bounding box center [729, 55] width 70 height 14
